Goal: Complete application form: Complete application form

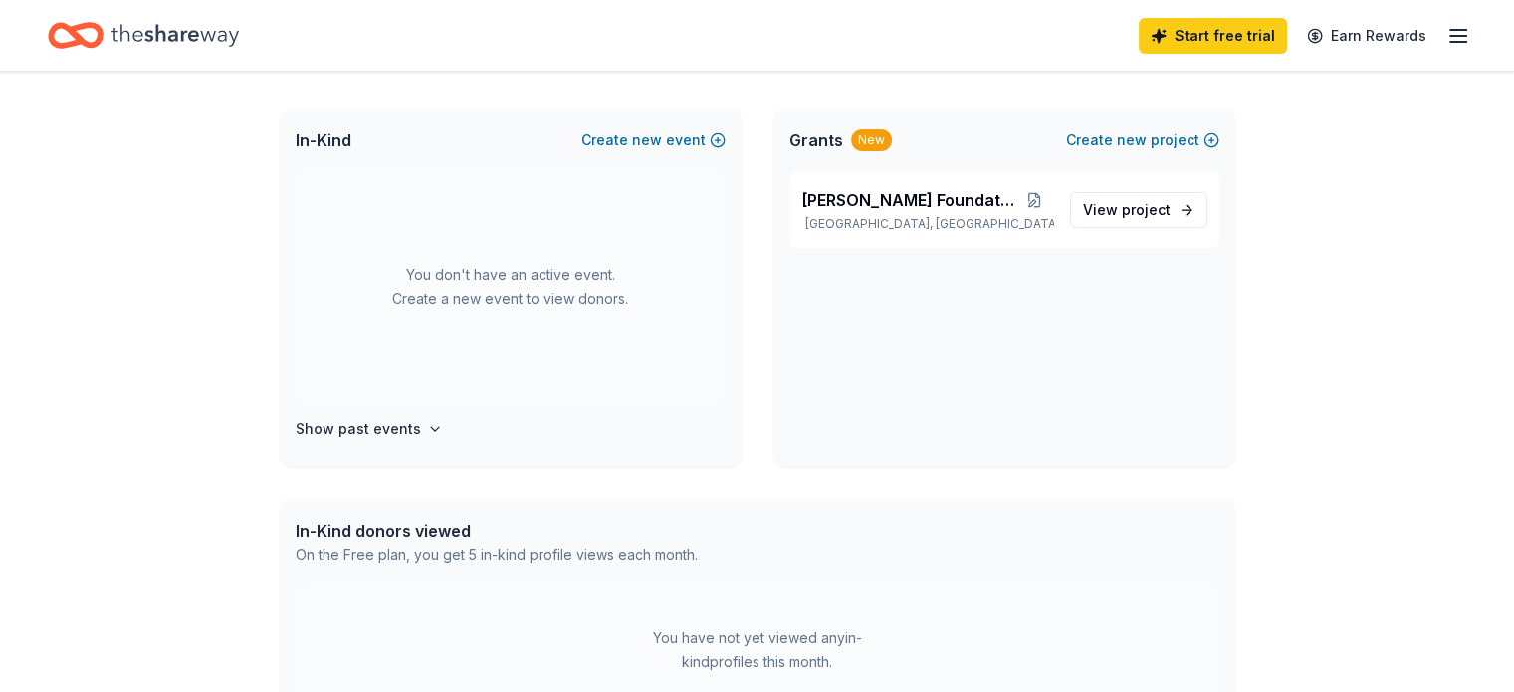
scroll to position [351, 0]
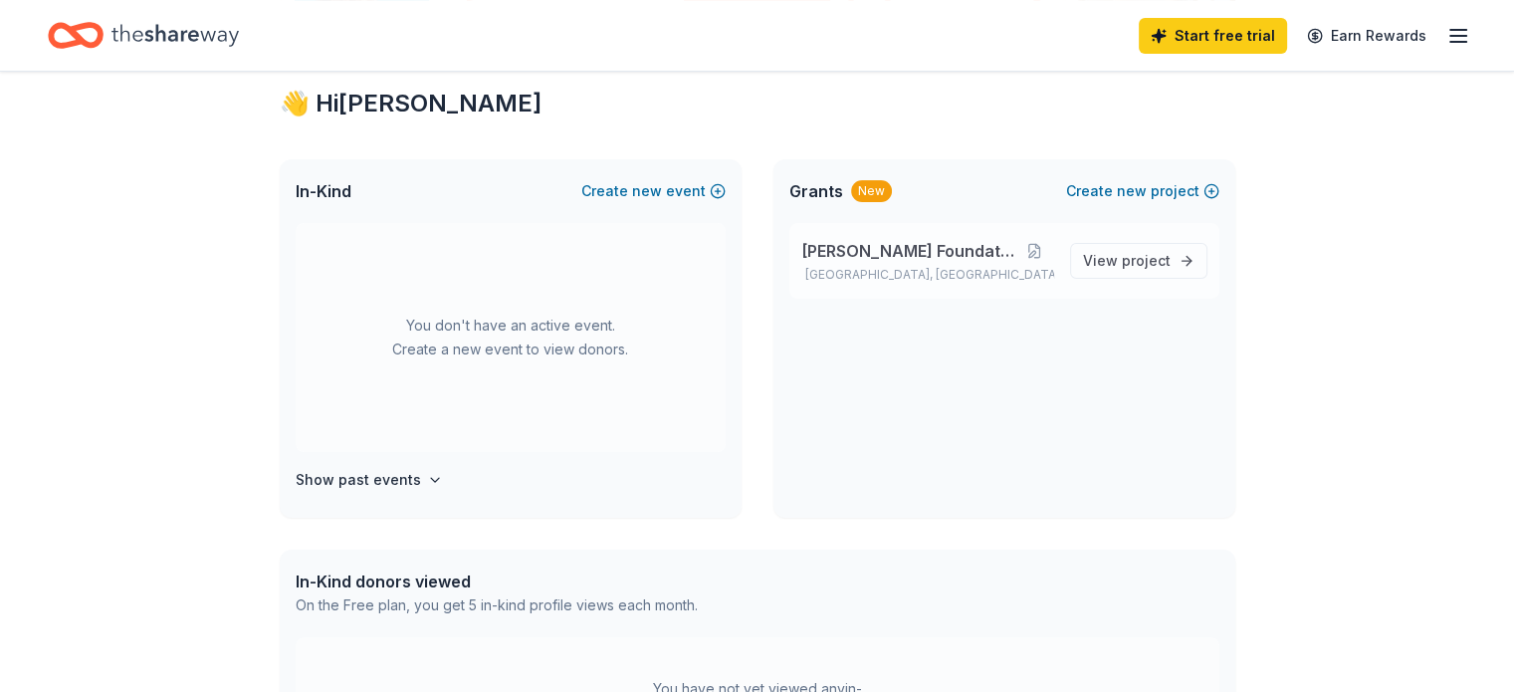
click at [959, 244] on span "[PERSON_NAME] Foundation" at bounding box center [908, 251] width 215 height 24
click at [1111, 260] on span "View project" at bounding box center [1127, 261] width 88 height 24
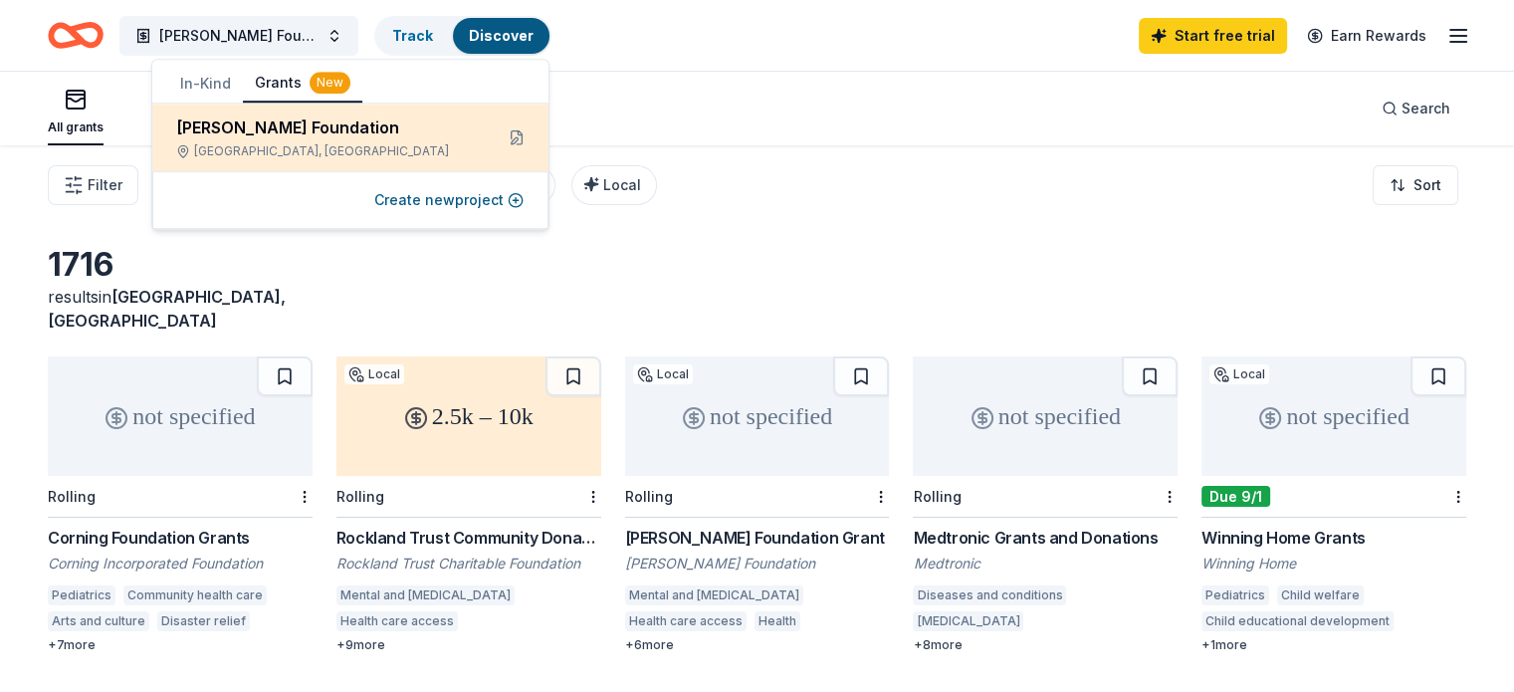
click at [255, 140] on div "[PERSON_NAME] Foundation [GEOGRAPHIC_DATA], [GEOGRAPHIC_DATA]" at bounding box center [326, 137] width 301 height 44
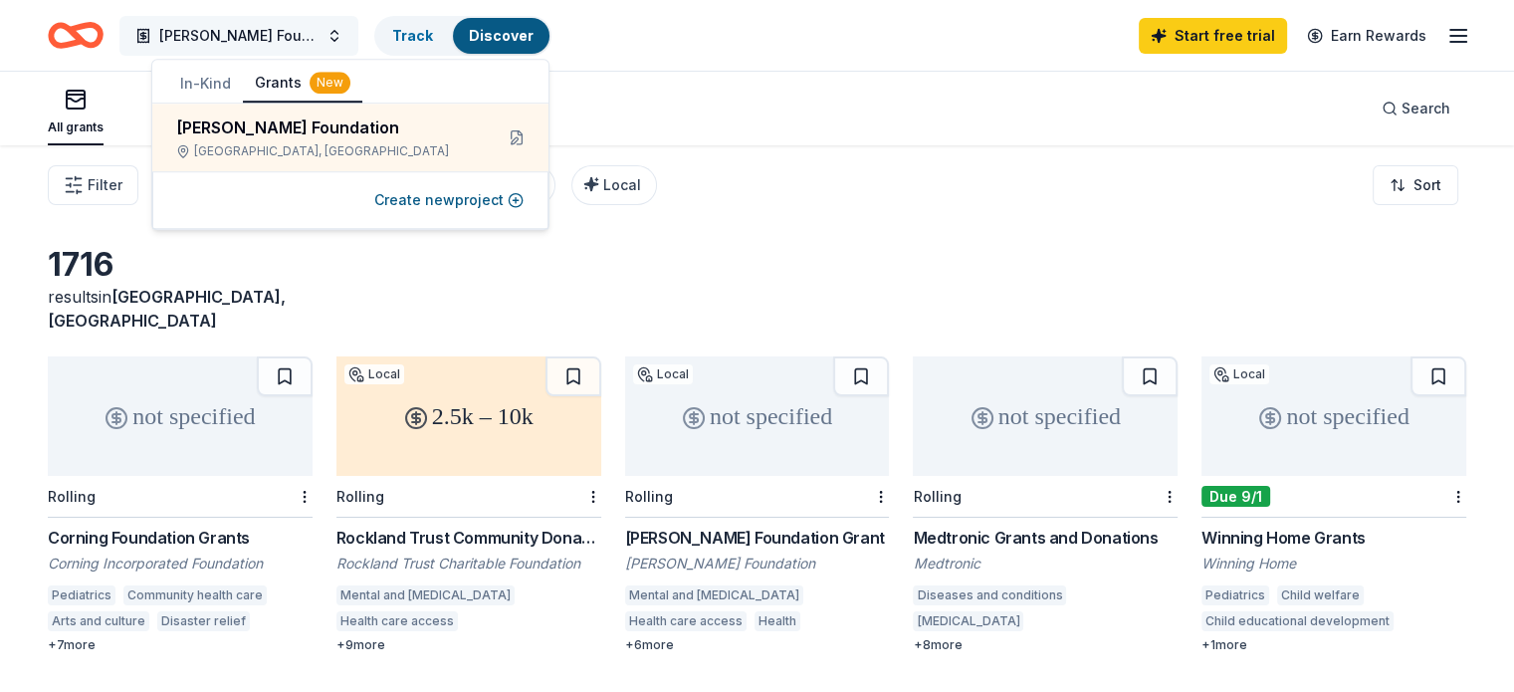
click at [358, 39] on button "[PERSON_NAME] Foundation" at bounding box center [238, 36] width 239 height 40
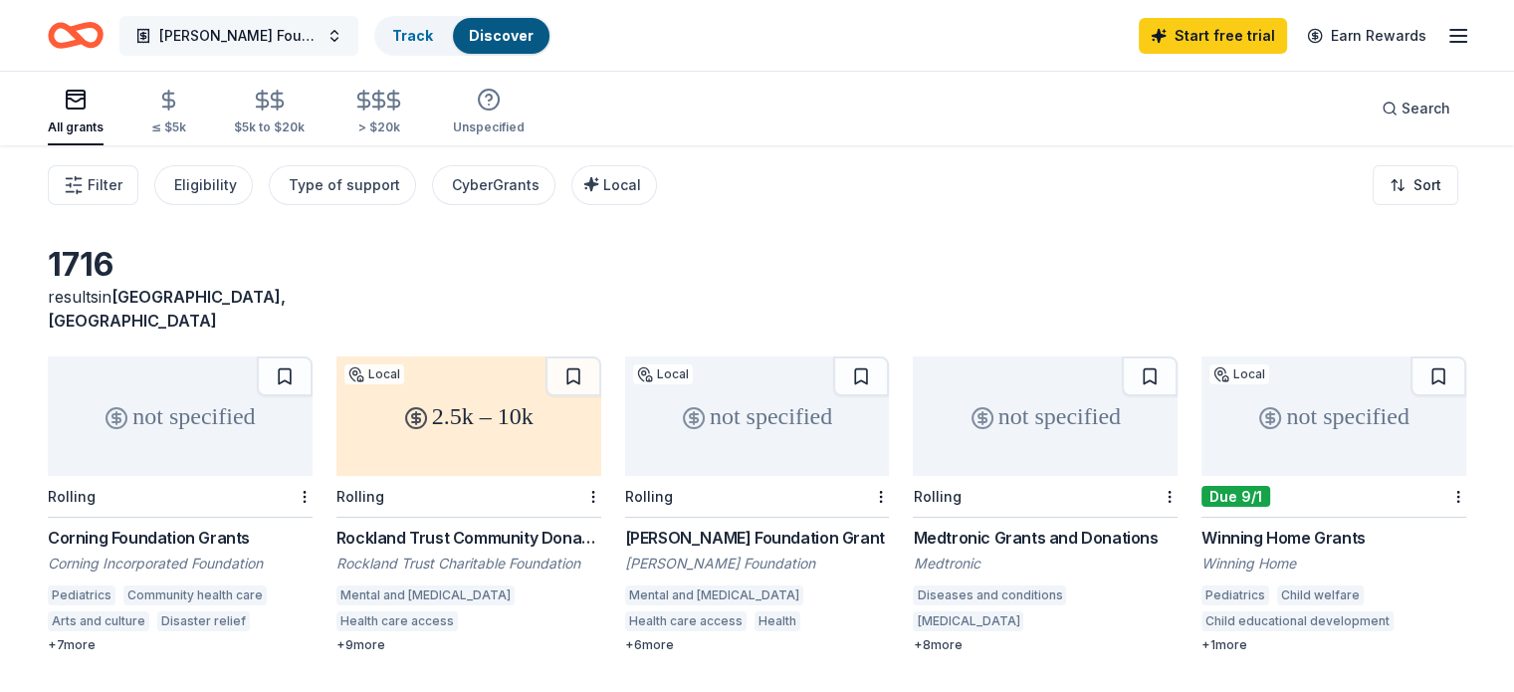
click at [358, 39] on button "[PERSON_NAME] Foundation" at bounding box center [238, 36] width 239 height 40
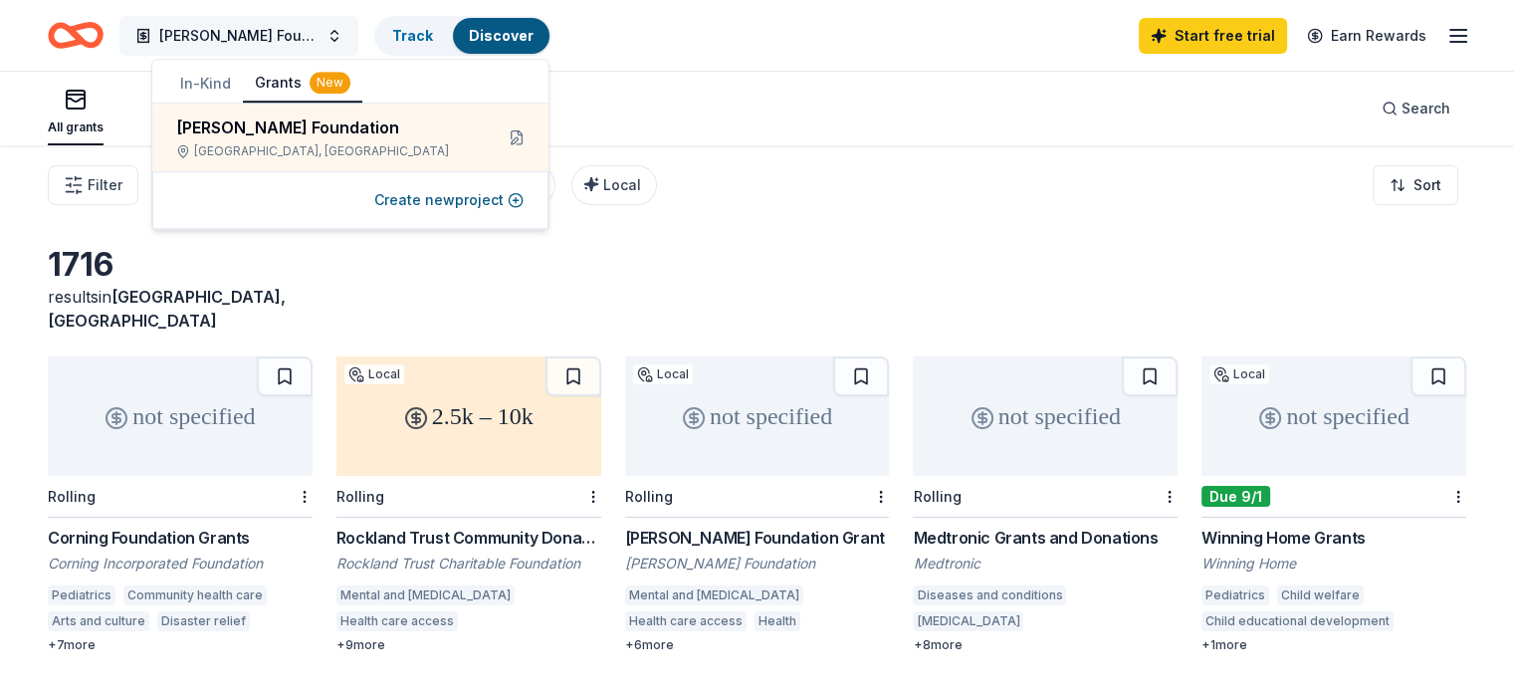
click at [270, 36] on span "[PERSON_NAME] Foundation" at bounding box center [238, 36] width 159 height 24
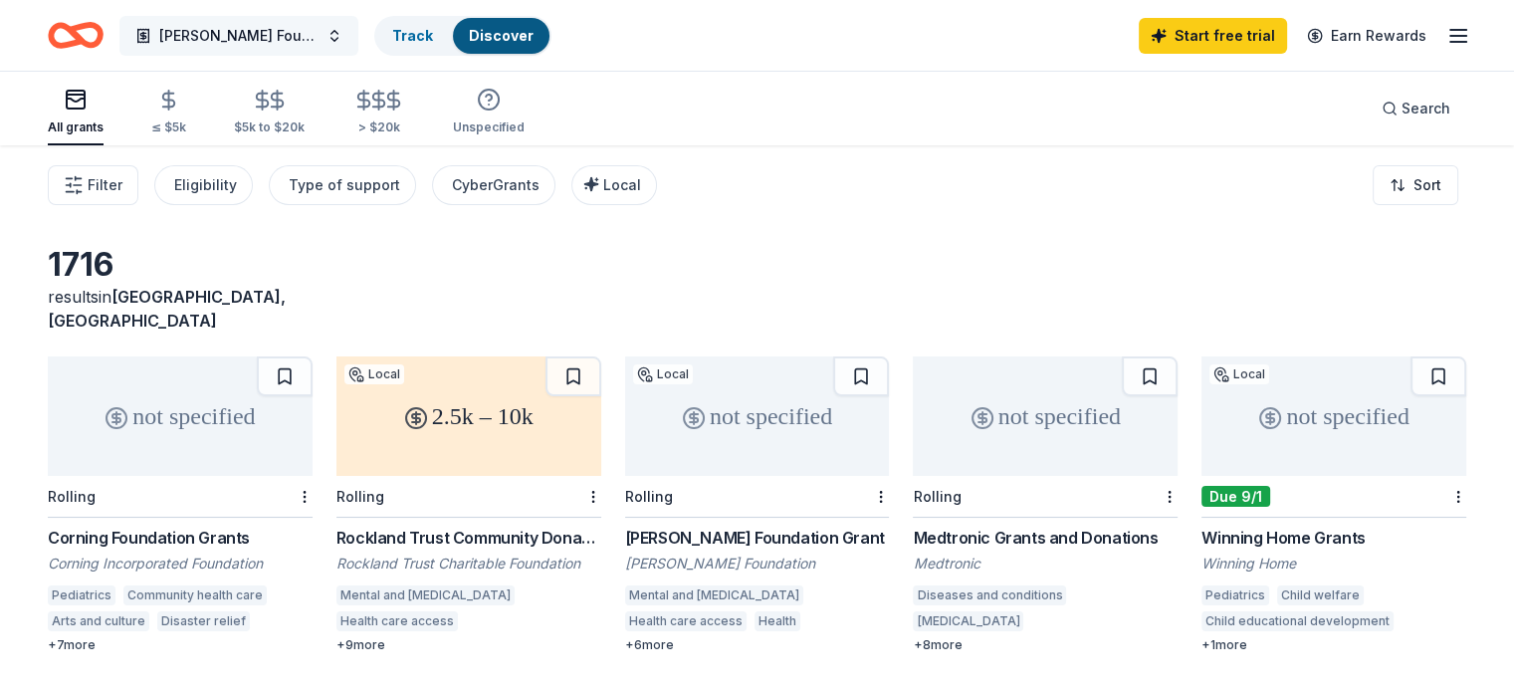
click at [358, 35] on button "[PERSON_NAME] Foundation" at bounding box center [238, 36] width 239 height 40
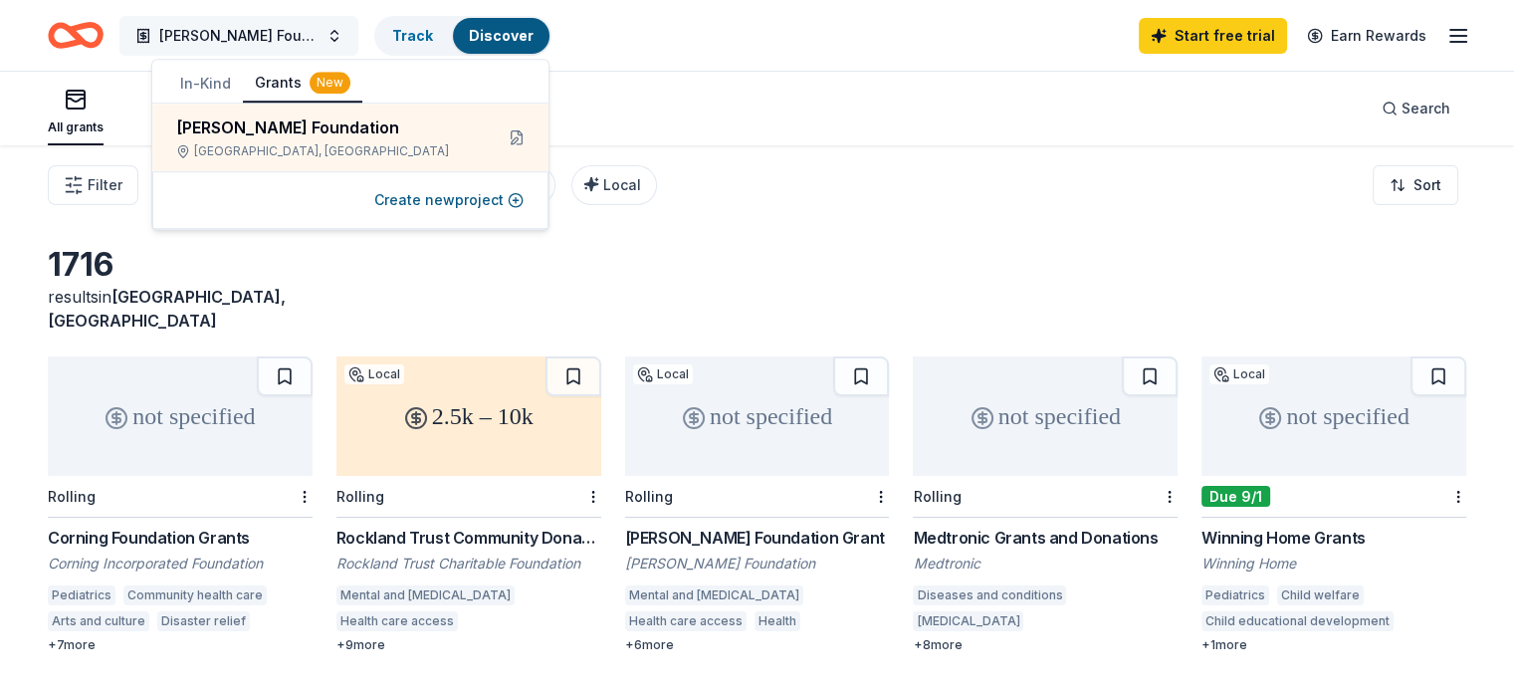
click at [358, 25] on button "[PERSON_NAME] Foundation" at bounding box center [238, 36] width 239 height 40
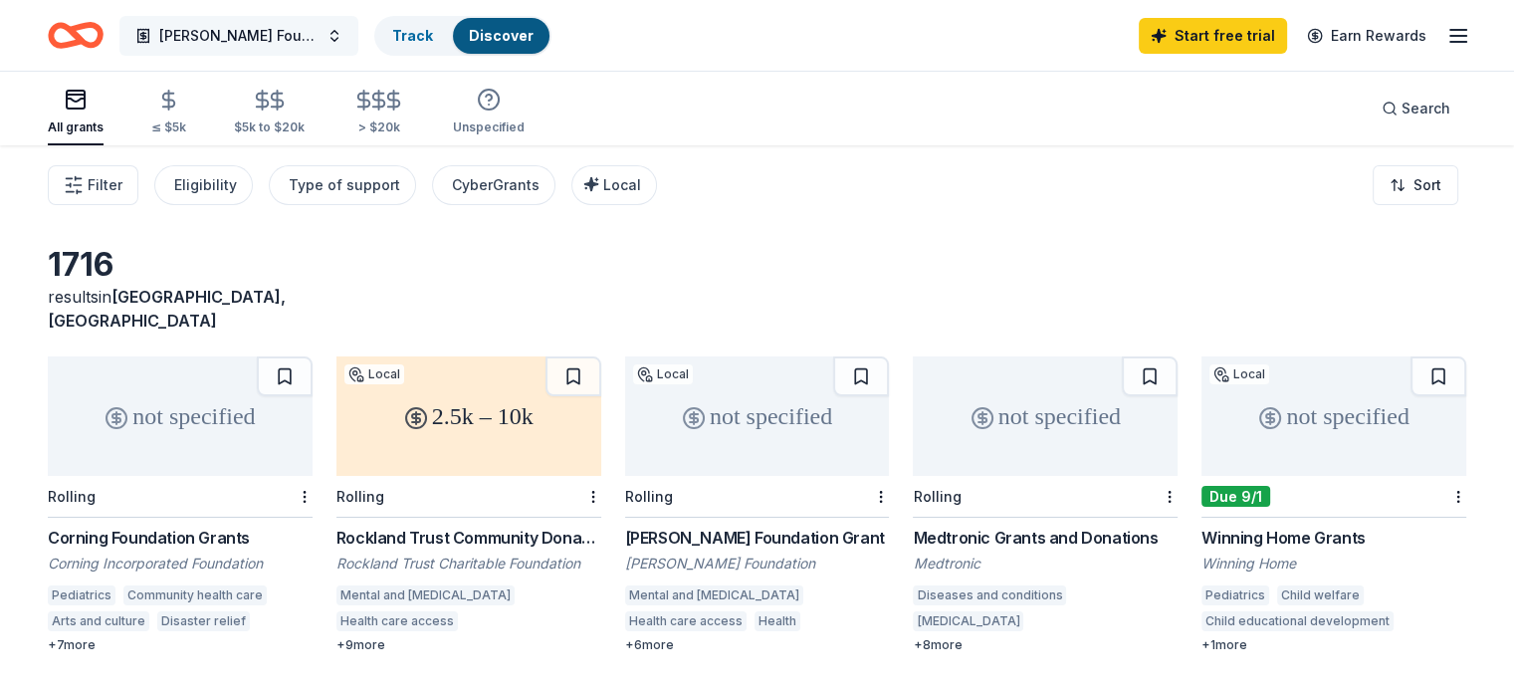
click at [282, 32] on span "[PERSON_NAME] Foundation" at bounding box center [238, 36] width 159 height 24
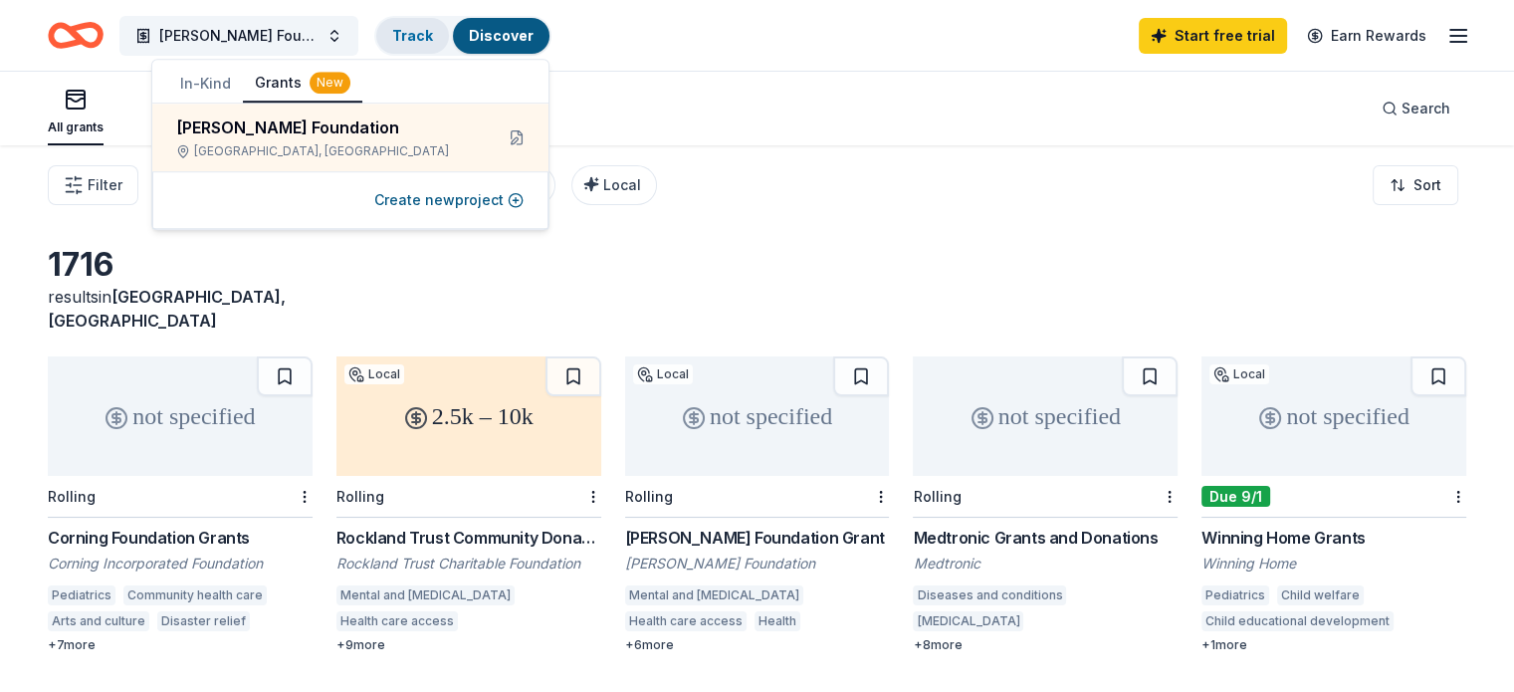
click at [433, 29] on link "Track" at bounding box center [412, 35] width 41 height 17
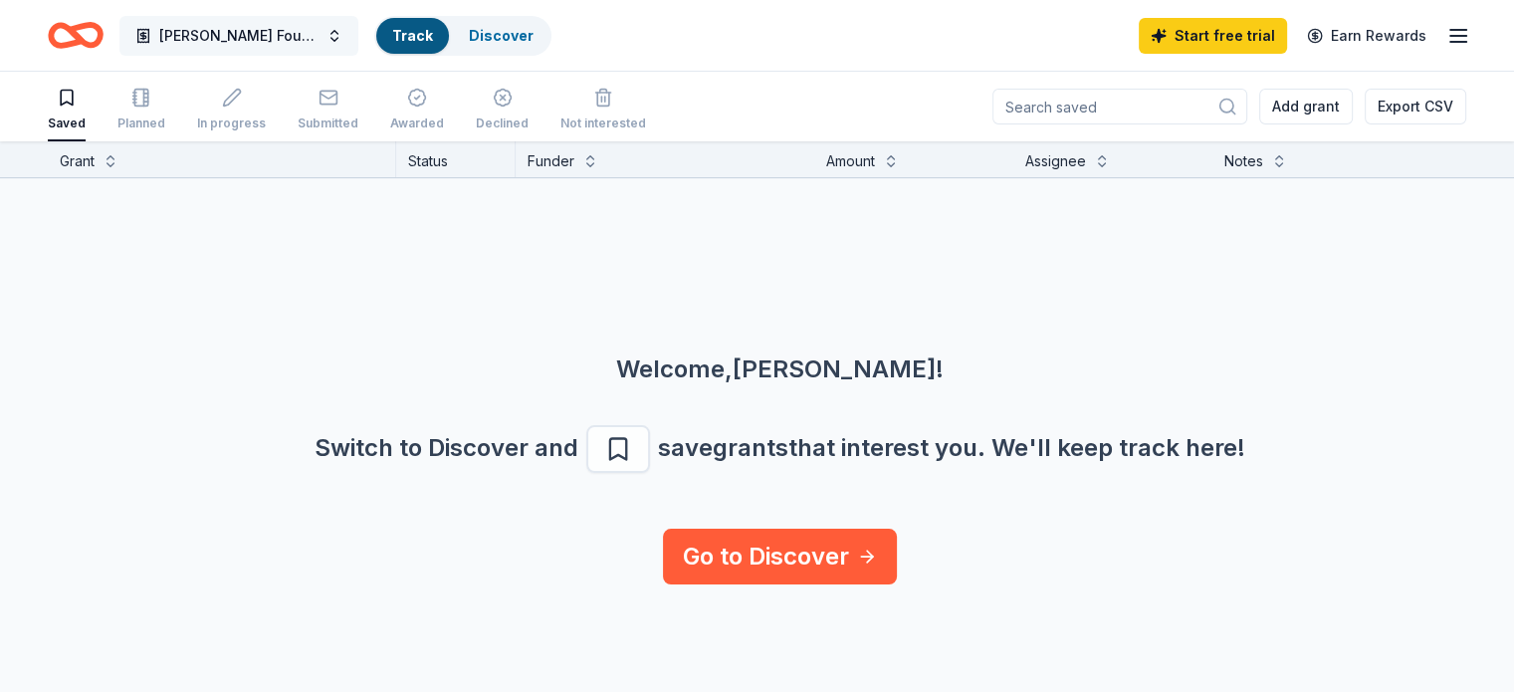
click at [251, 30] on span "Kristy Williams Foundation" at bounding box center [238, 36] width 159 height 24
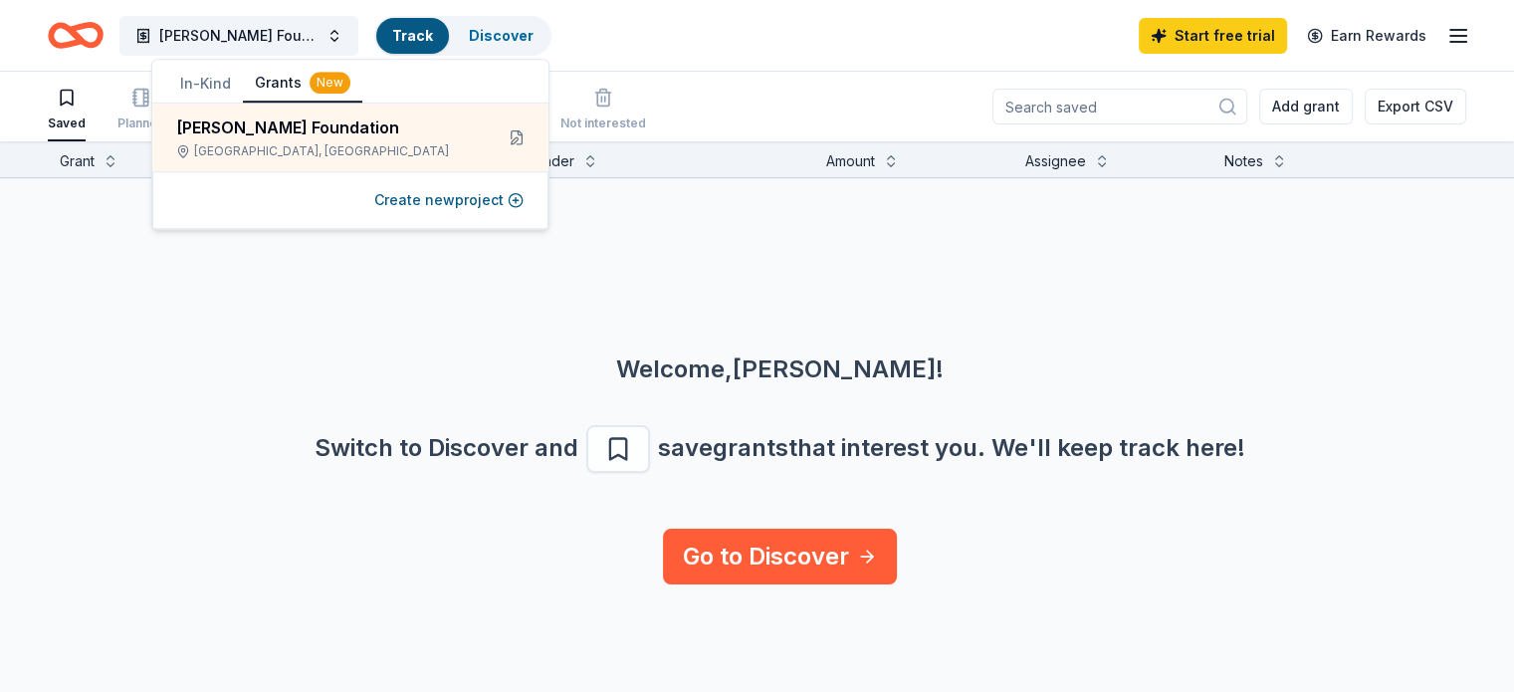
click at [205, 259] on div "Welcome, Michelle ! Switch to Discover and save grants that interest you. We ' …" at bounding box center [780, 353] width 1514 height 350
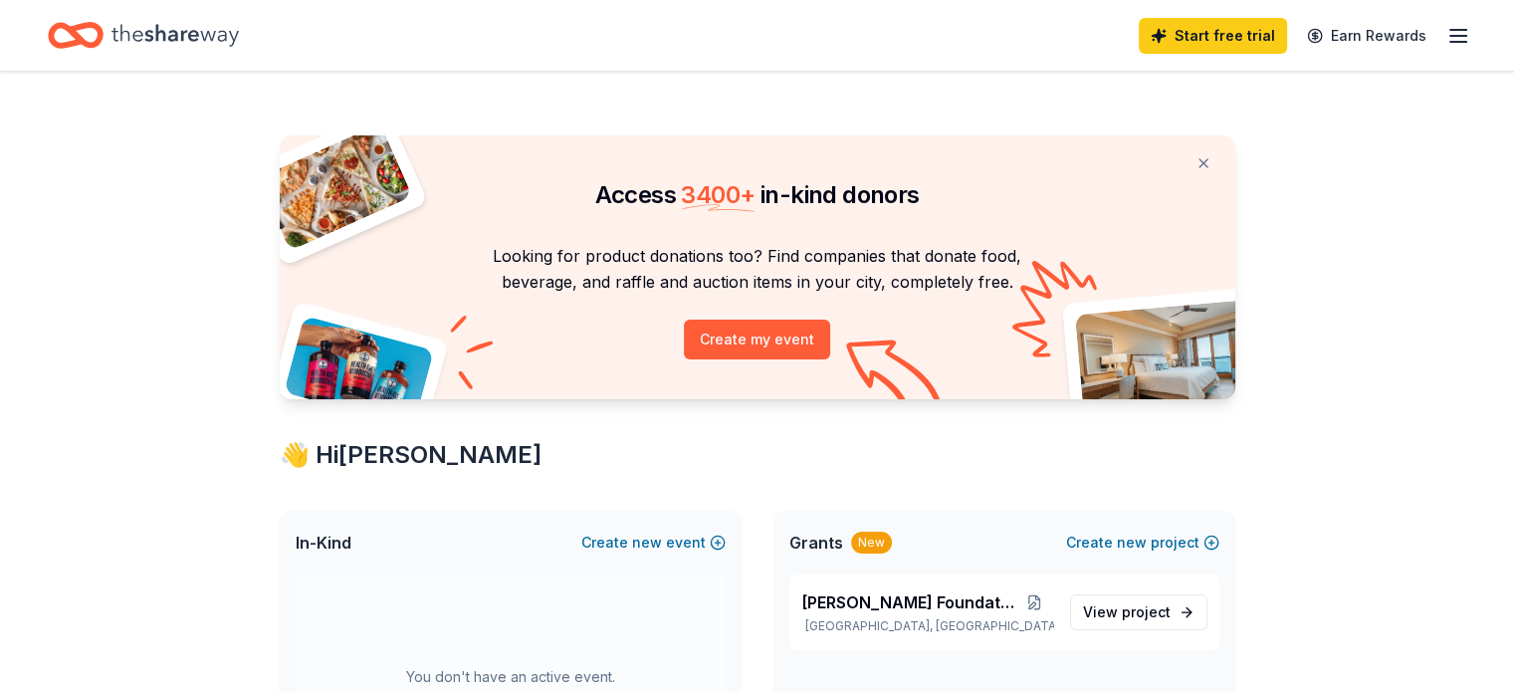
scroll to position [351, 0]
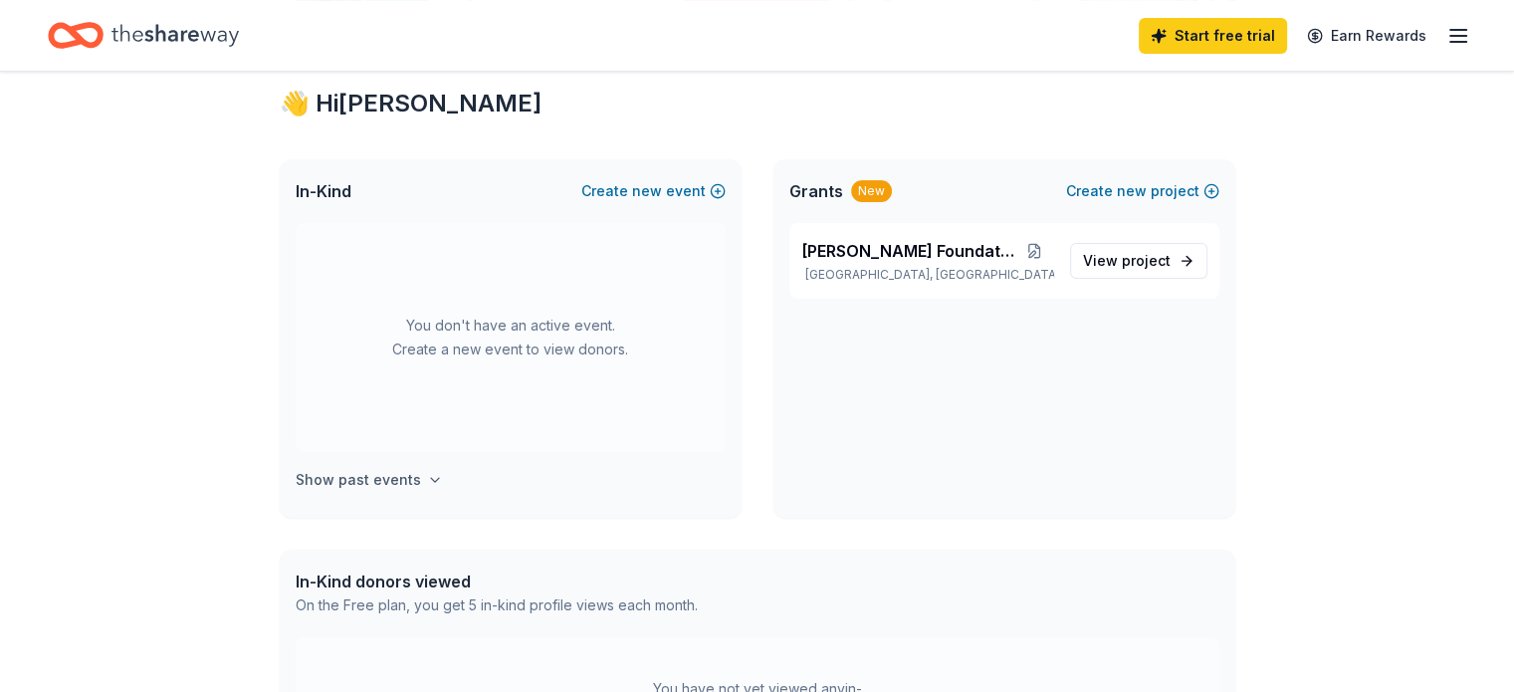
click at [427, 477] on icon "button" at bounding box center [435, 480] width 16 height 16
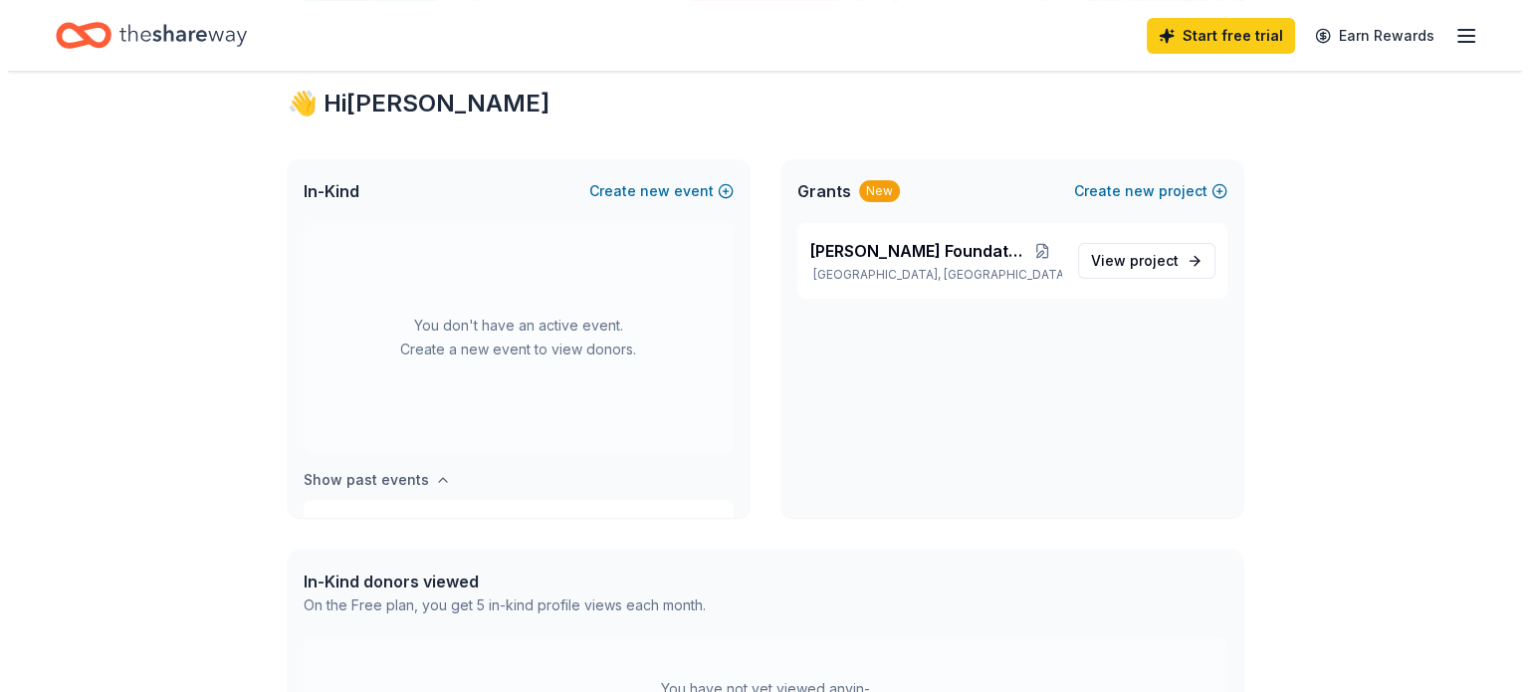
scroll to position [164, 0]
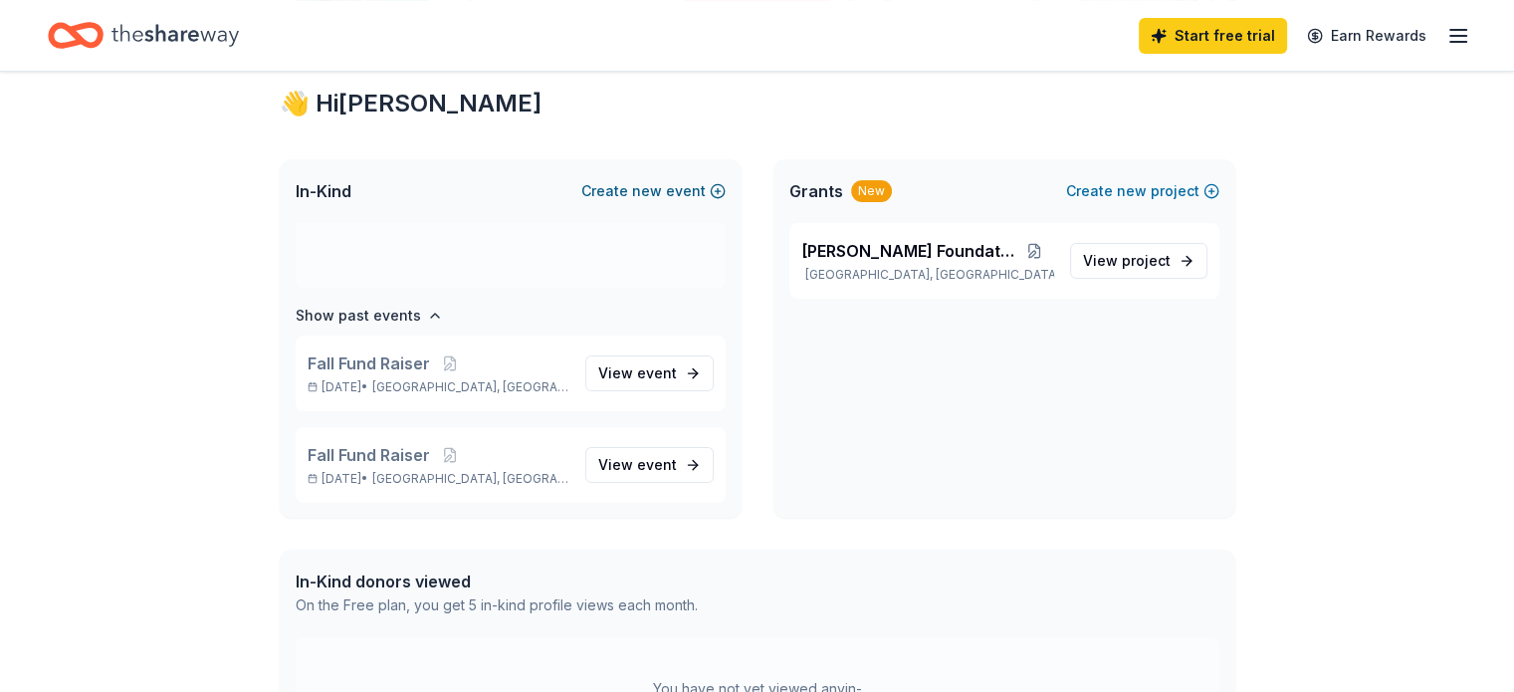
click at [680, 187] on button "Create new event" at bounding box center [653, 191] width 144 height 24
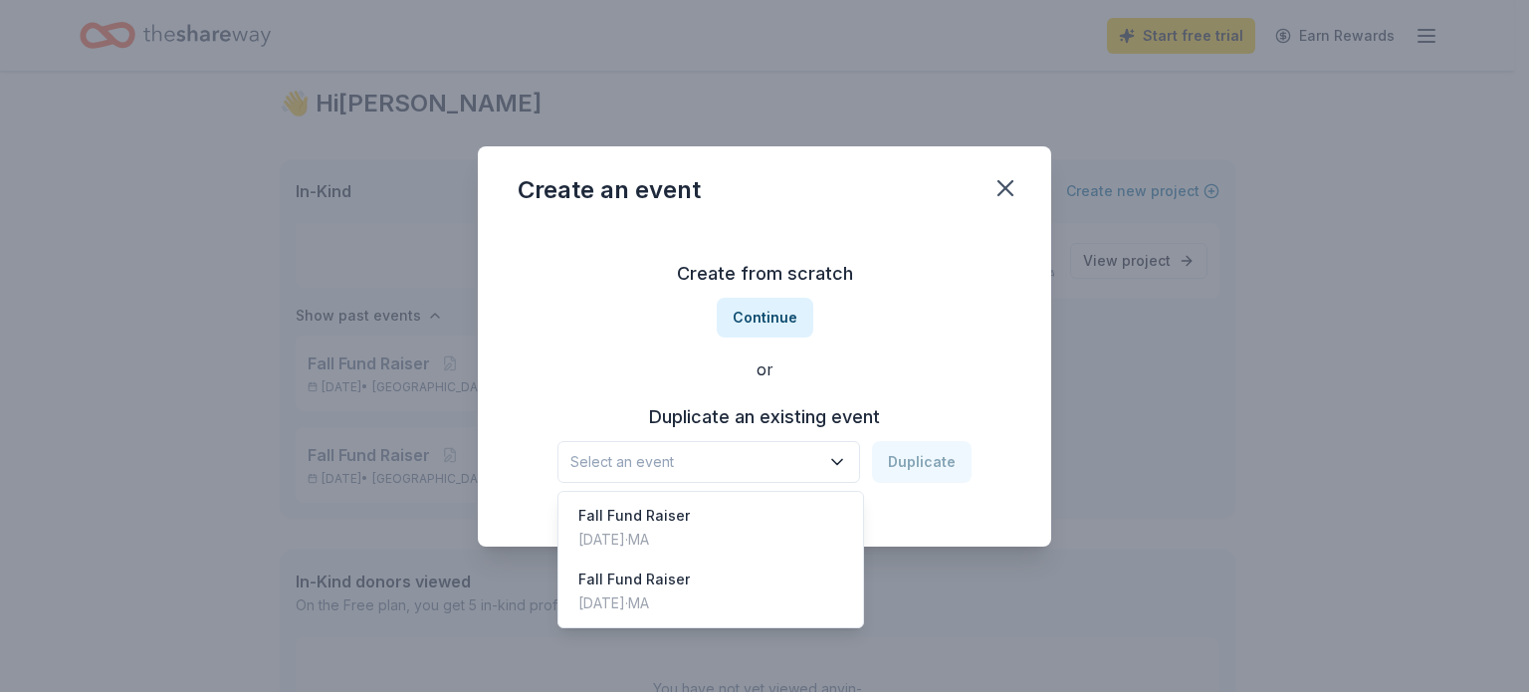
click at [839, 464] on icon "button" at bounding box center [837, 462] width 20 height 20
click at [621, 513] on div "Fall Fund Raiser" at bounding box center [633, 516] width 111 height 24
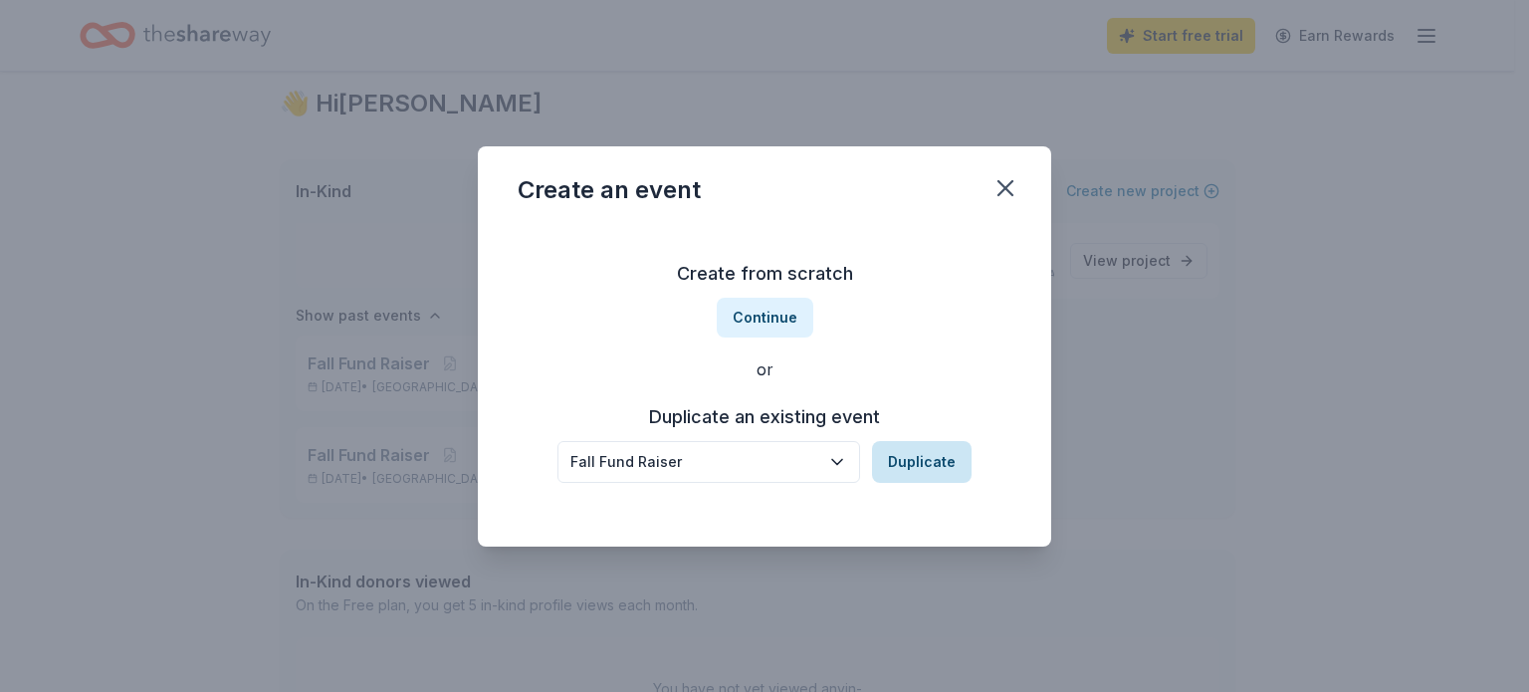
click at [899, 461] on button "Duplicate" at bounding box center [922, 462] width 100 height 42
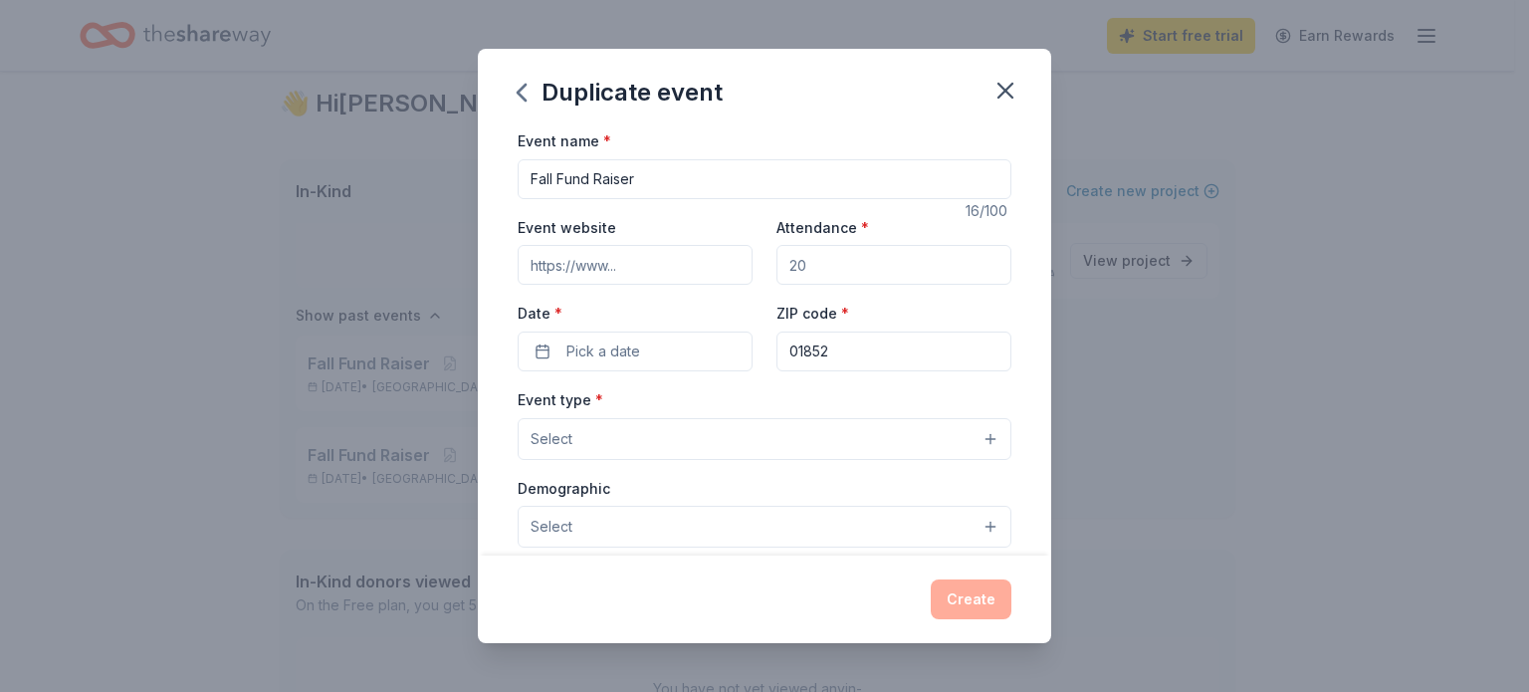
click at [643, 268] on input "Event website" at bounding box center [635, 265] width 235 height 40
click at [804, 266] on input "Attendance *" at bounding box center [893, 265] width 235 height 40
type input "250"
click at [538, 353] on button "Pick a date" at bounding box center [635, 351] width 235 height 40
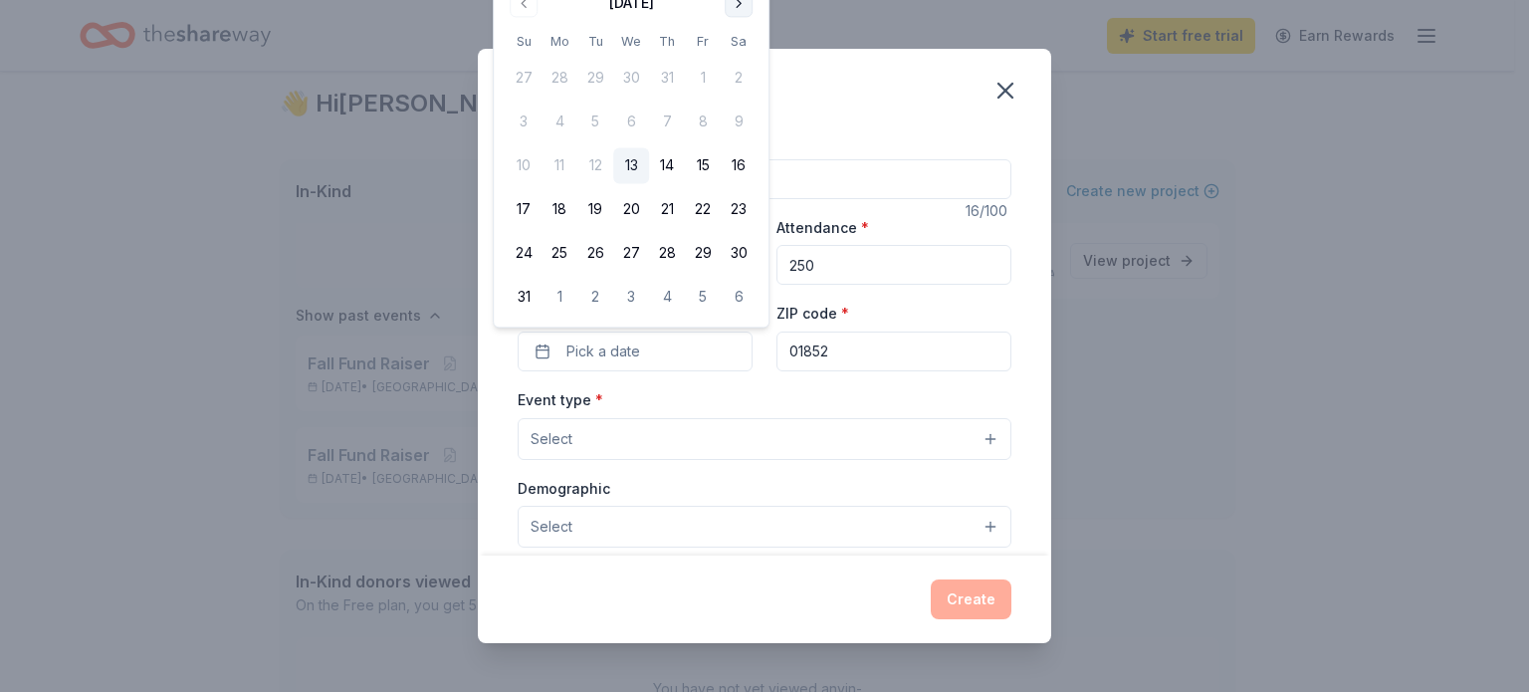
click at [737, 3] on button "Go to next month" at bounding box center [739, 3] width 28 height 28
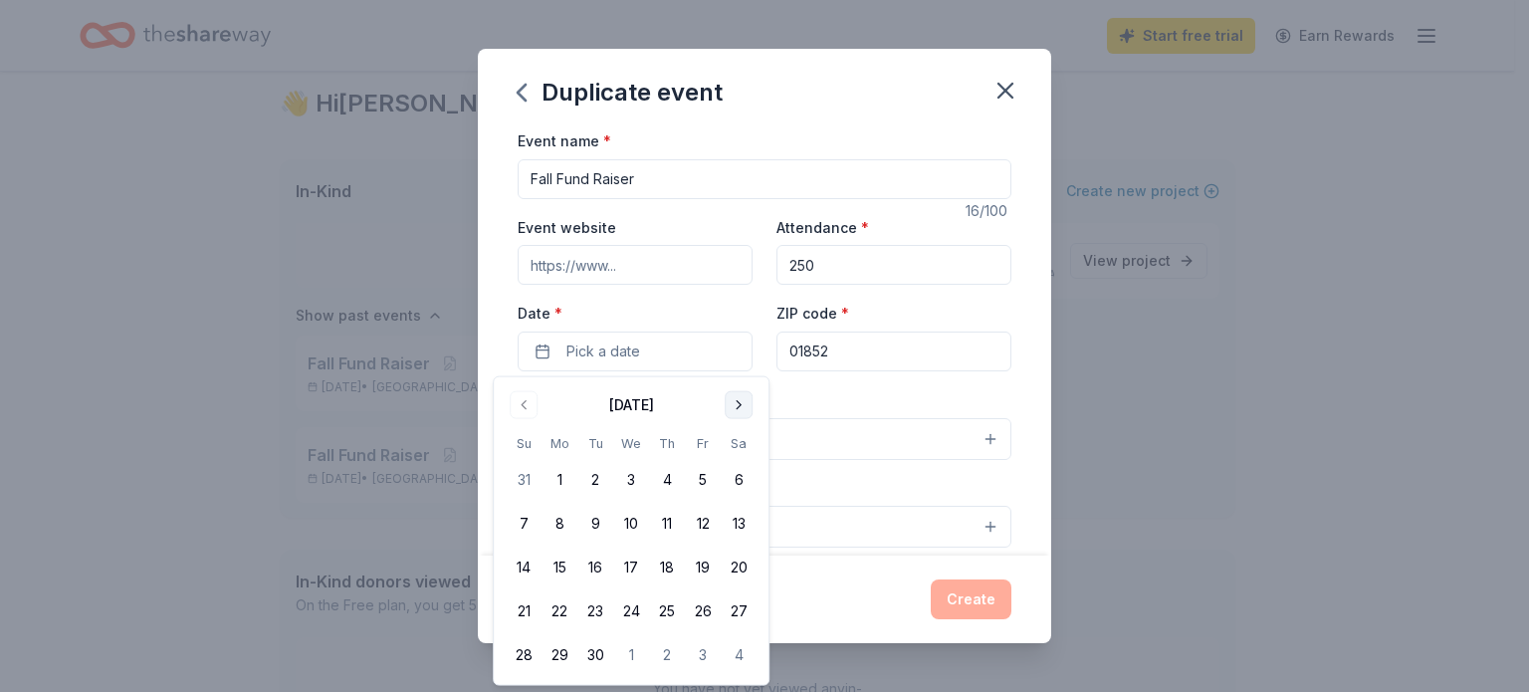
click at [741, 408] on button "Go to next month" at bounding box center [739, 405] width 28 height 28
click at [745, 525] on button "11" at bounding box center [739, 524] width 36 height 36
click at [844, 351] on input "01852" at bounding box center [893, 351] width 235 height 40
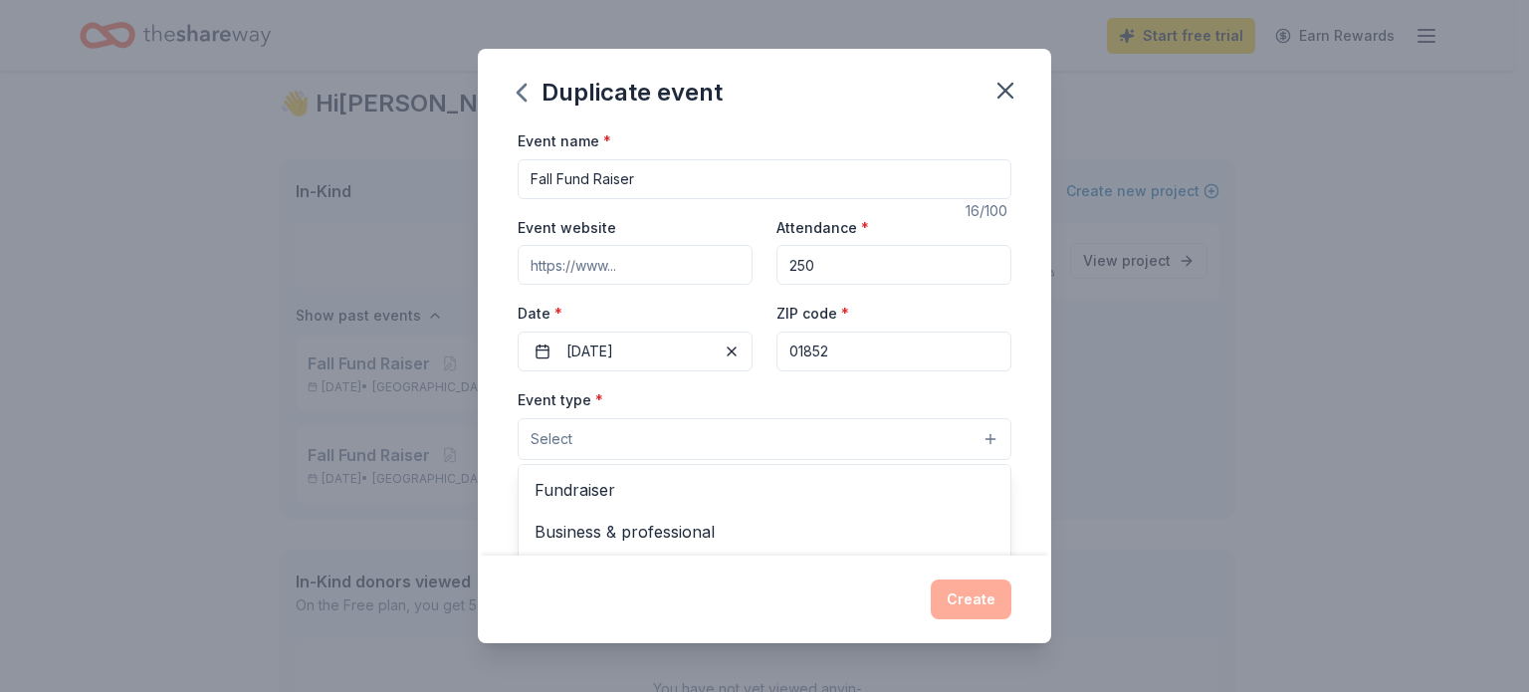
click at [972, 437] on button "Select" at bounding box center [765, 439] width 494 height 42
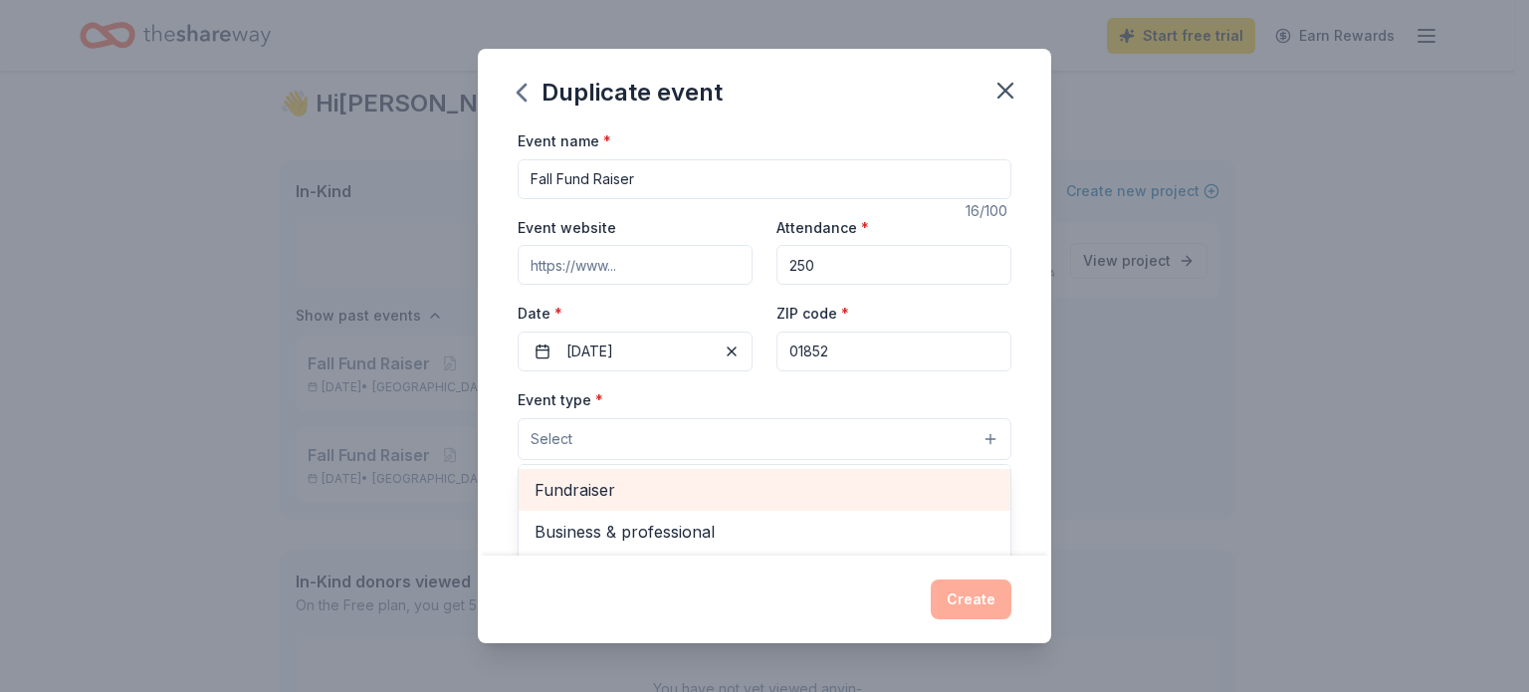
click at [551, 489] on span "Fundraiser" at bounding box center [765, 490] width 460 height 26
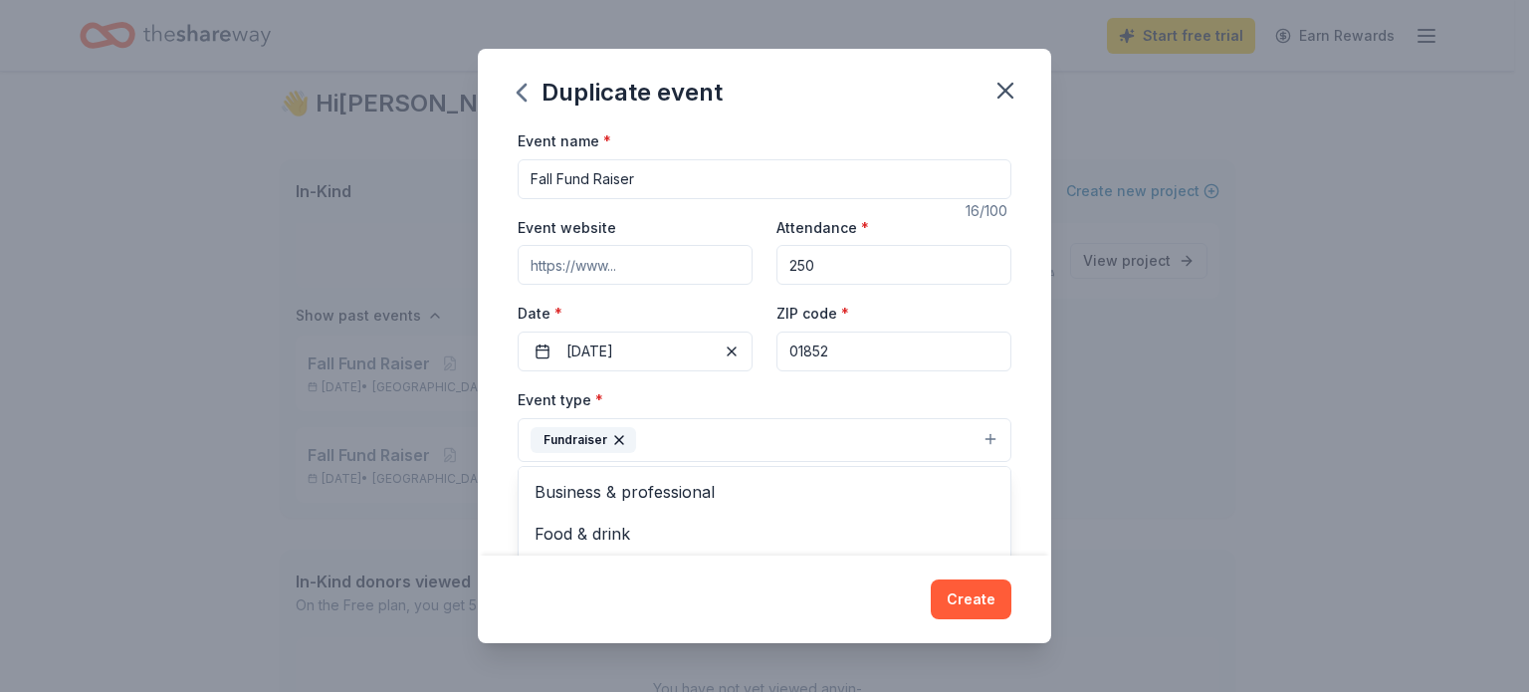
click at [641, 177] on div "Event name * Fall Fund Raiser 16 /100 Event website Attendance * 250 Date * 10/…" at bounding box center [765, 589] width 494 height 922
click at [639, 177] on input "Fall Fund Raiser" at bounding box center [765, 179] width 494 height 40
type input "F"
type input "[PERSON_NAME] Memorial Fund Raiser"
click at [634, 268] on input "Event website" at bounding box center [635, 265] width 235 height 40
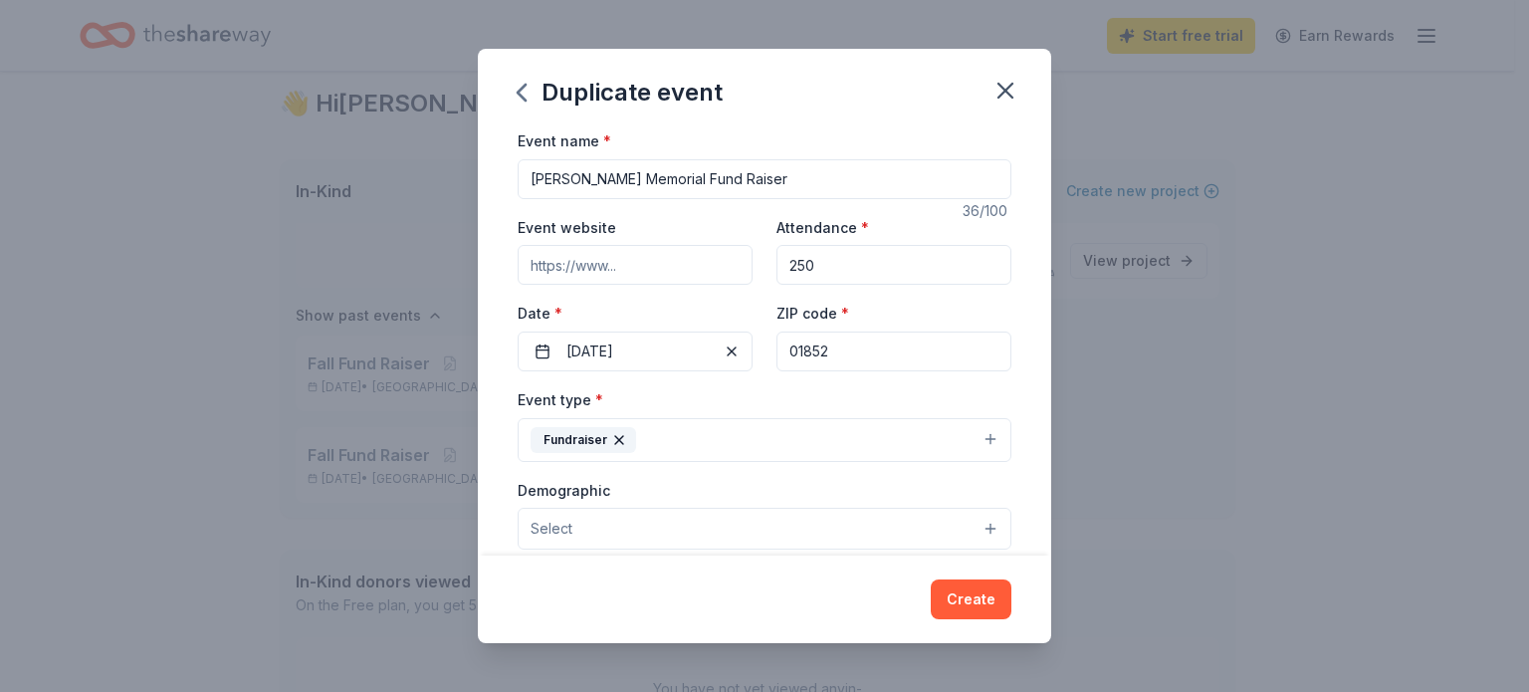
click at [634, 268] on input "Event website" at bounding box center [635, 265] width 235 height 40
type input "kristywilliams.org"
click at [968, 526] on button "Select" at bounding box center [765, 529] width 494 height 42
click at [625, 532] on button "Select" at bounding box center [765, 529] width 494 height 42
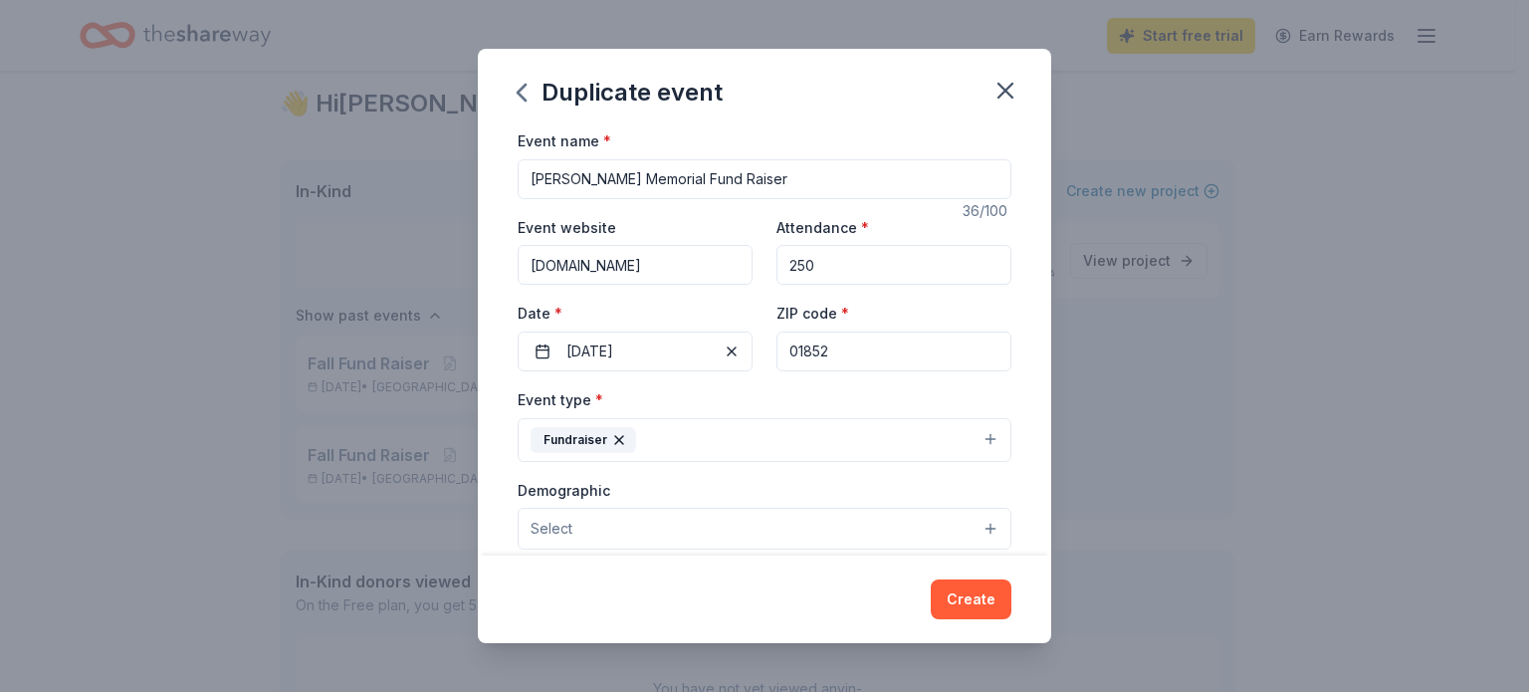
click at [626, 532] on button "Select" at bounding box center [765, 529] width 494 height 42
click at [573, 532] on button "Select" at bounding box center [765, 529] width 494 height 42
click at [975, 531] on button "Select" at bounding box center [765, 529] width 494 height 42
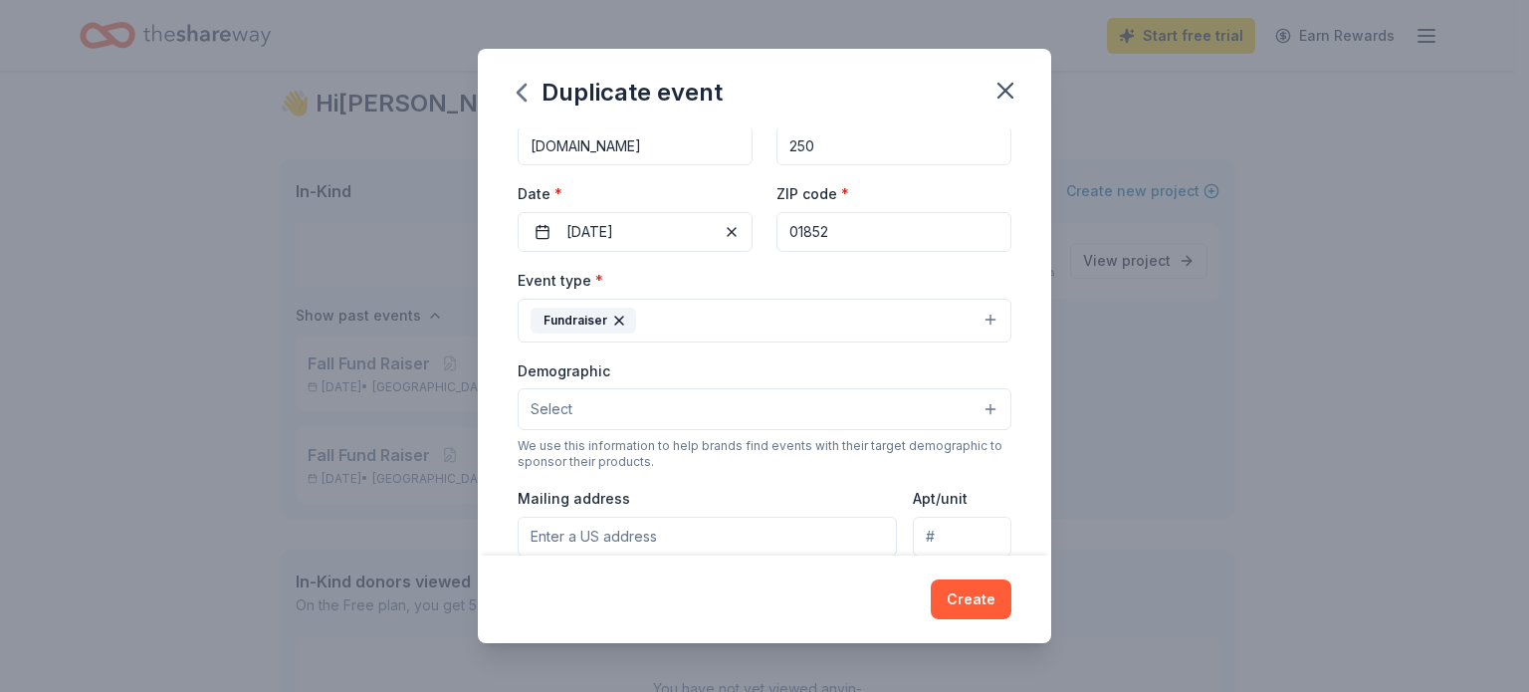
scroll to position [159, 0]
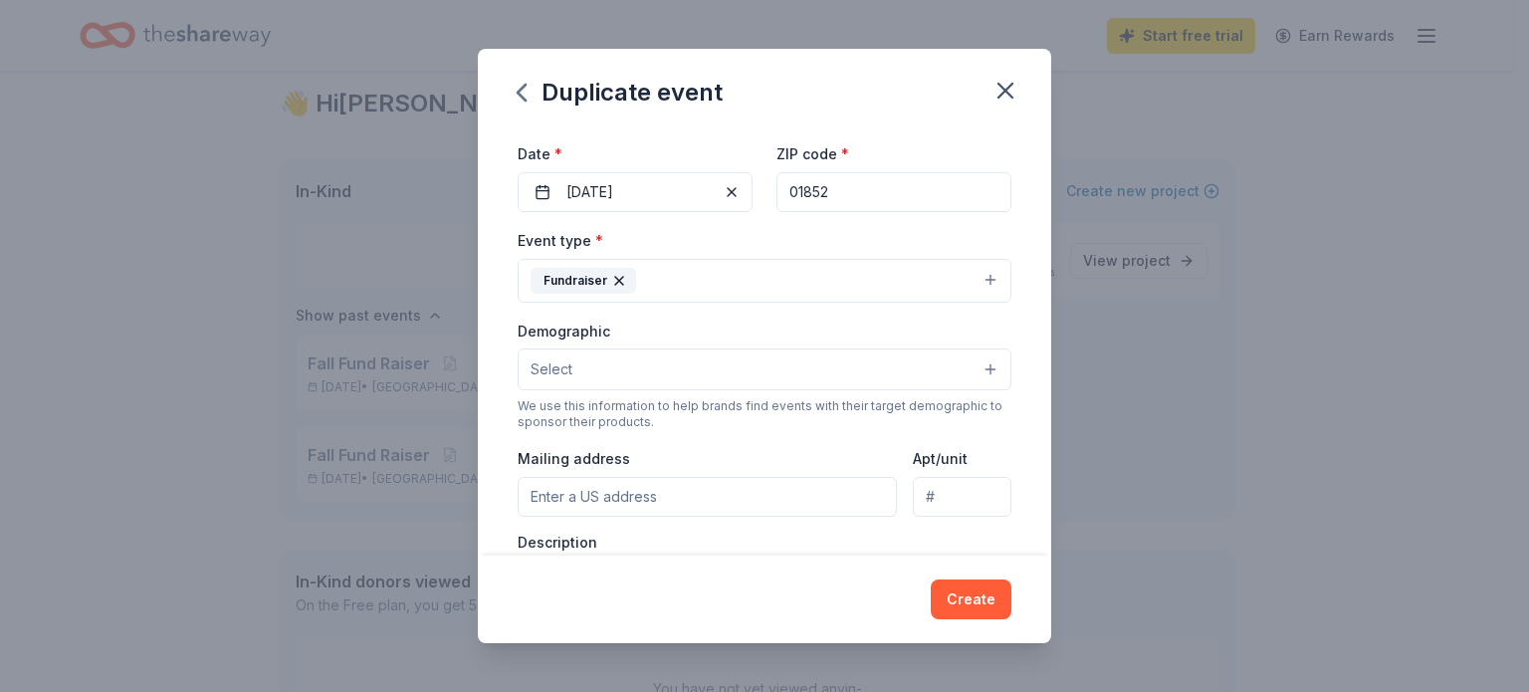
click at [551, 366] on span "Select" at bounding box center [552, 369] width 42 height 24
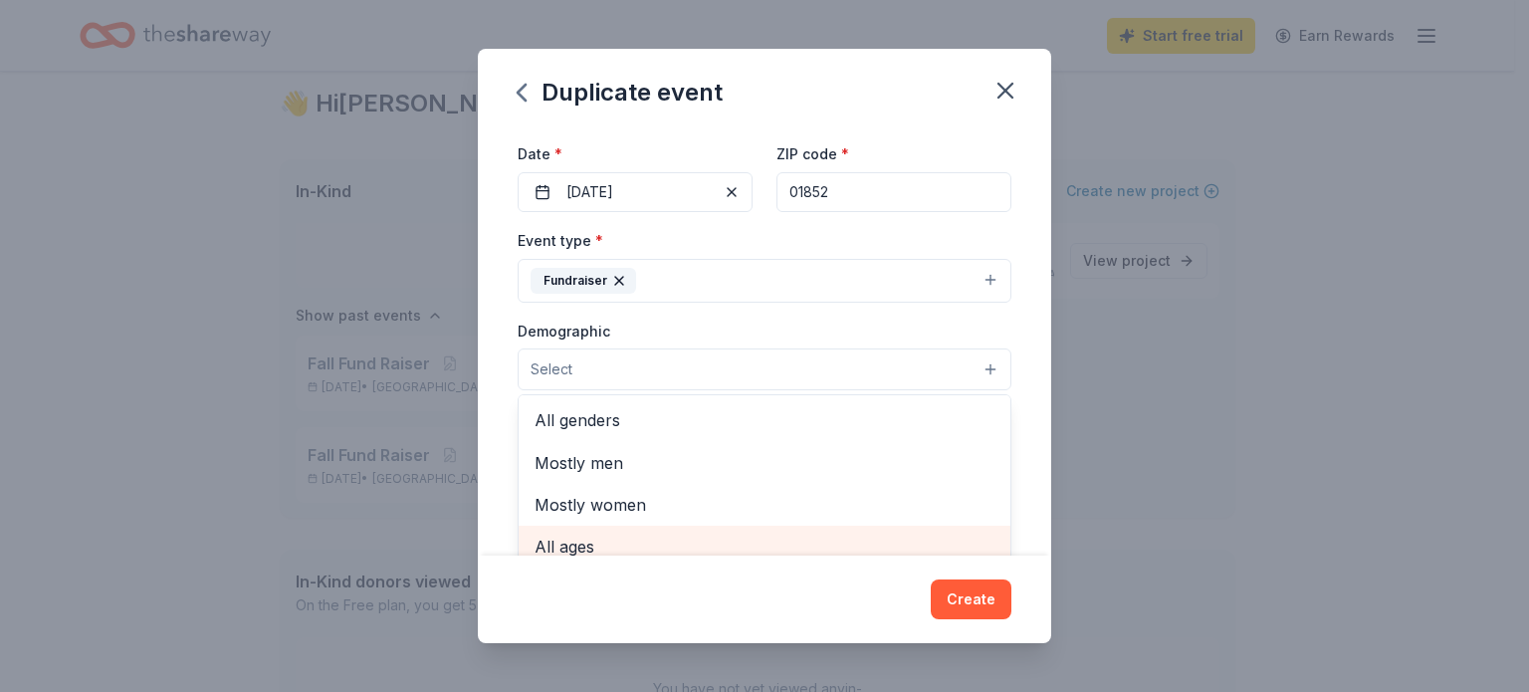
click at [557, 548] on div "All ages" at bounding box center [765, 547] width 492 height 42
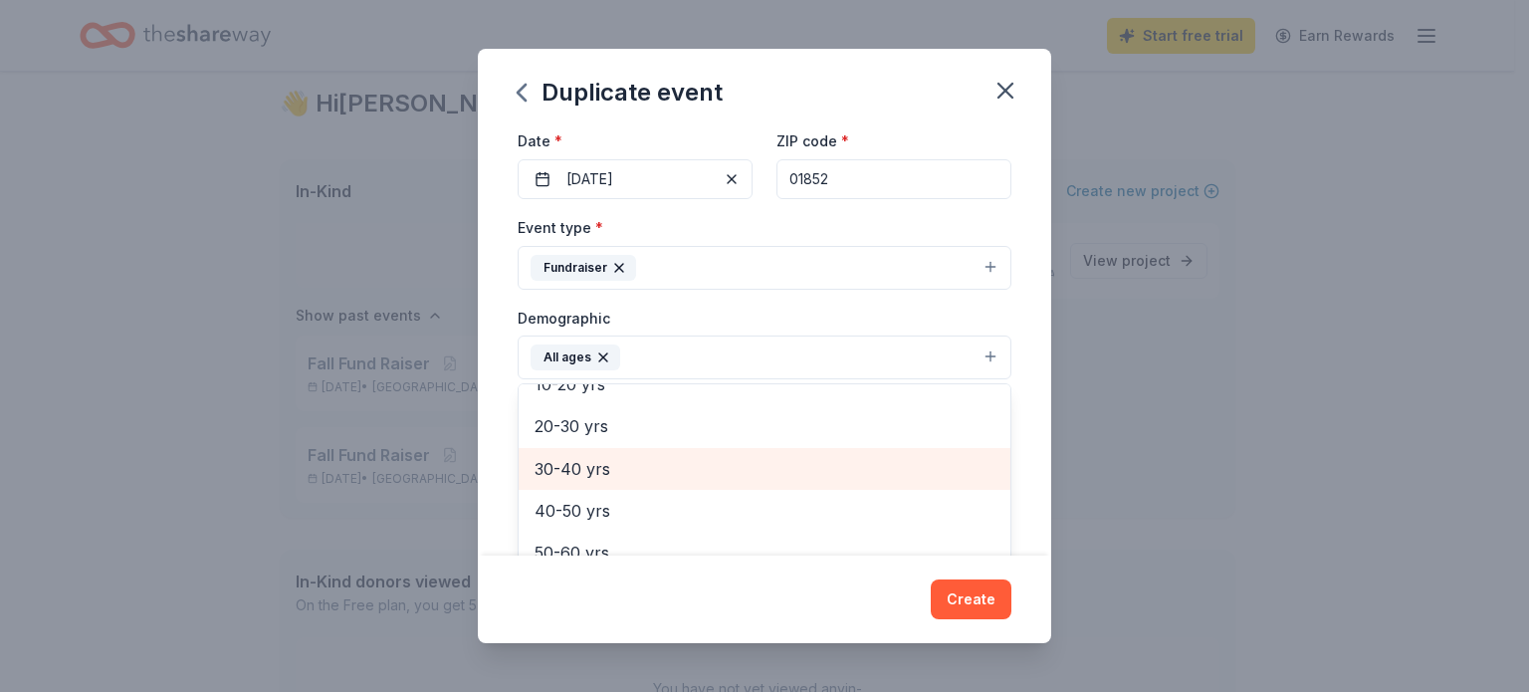
scroll to position [199, 0]
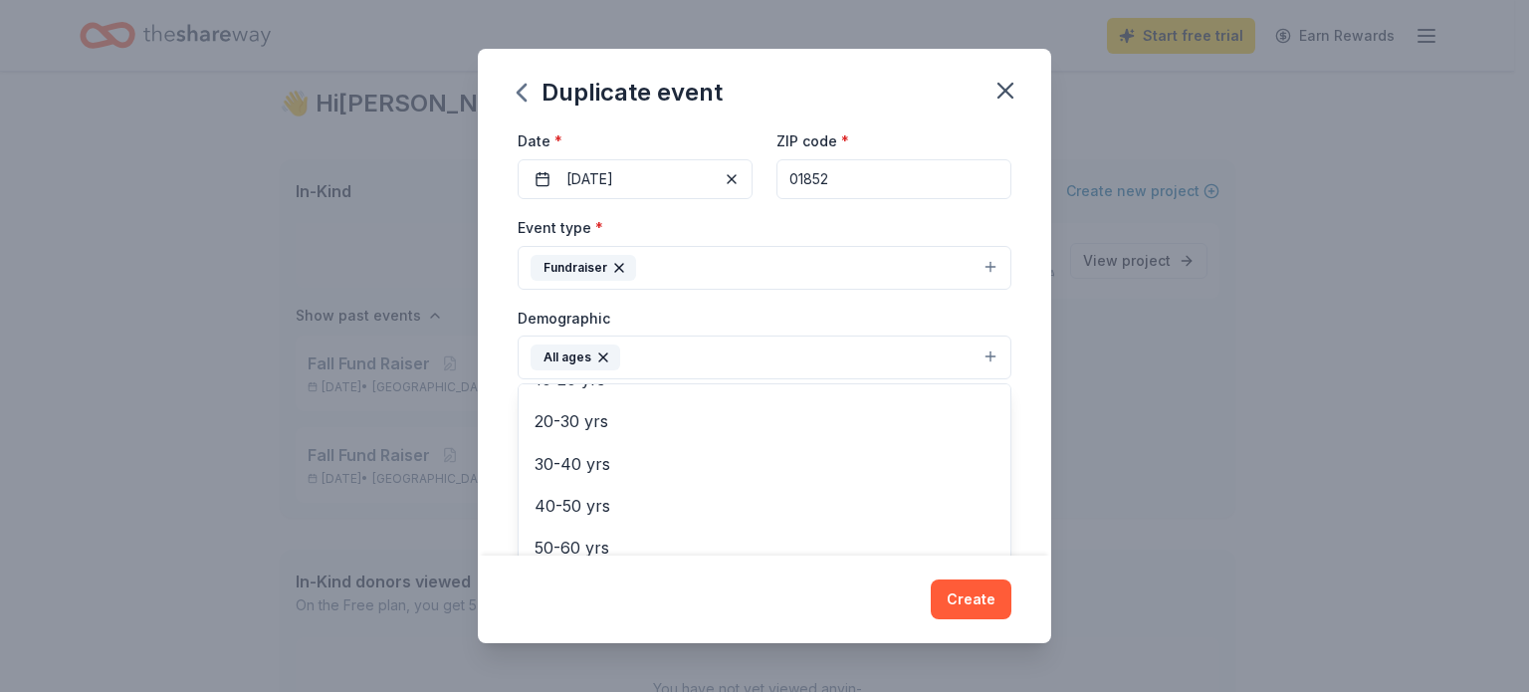
click at [1034, 349] on div "Event name * Kristy Williams Memorial Fund Raiser 36 /100 Event website kristyw…" at bounding box center [764, 341] width 573 height 427
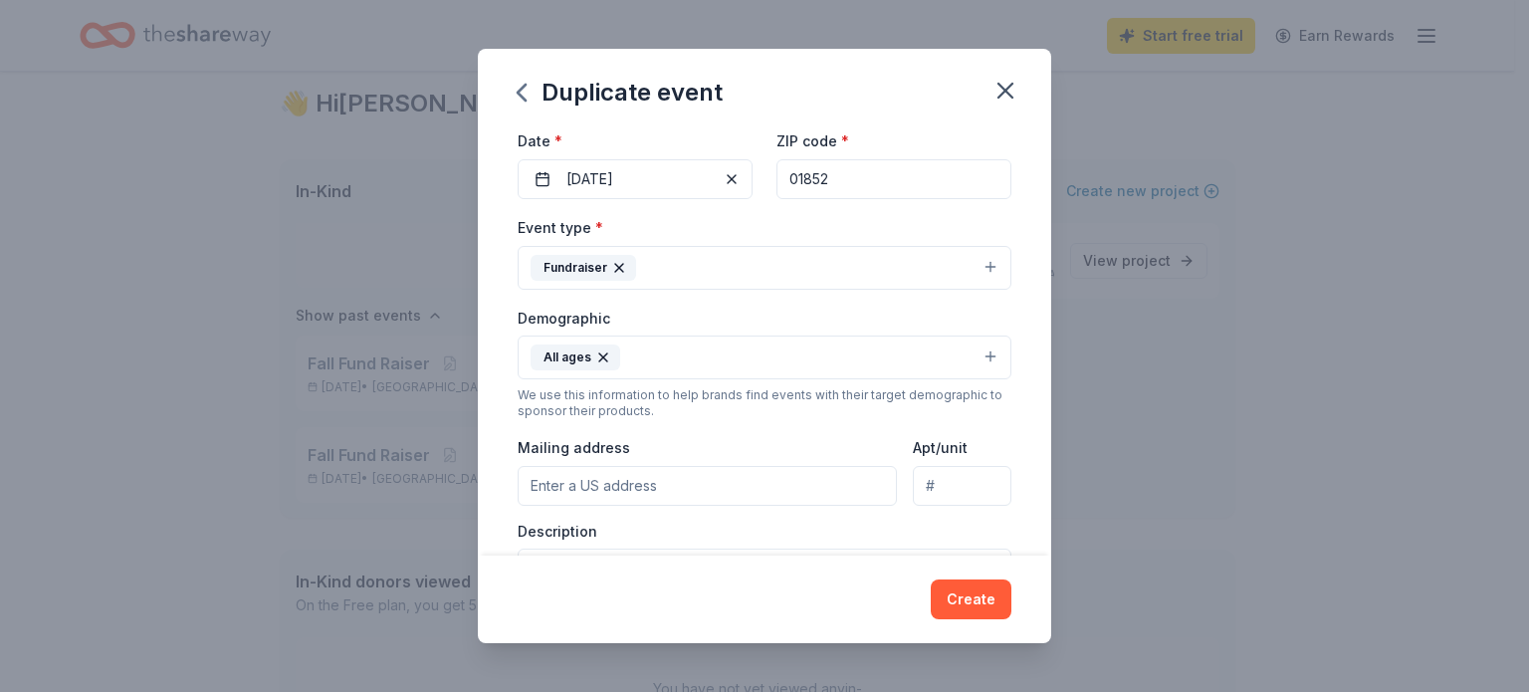
click at [665, 489] on input "Mailing address" at bounding box center [707, 486] width 379 height 40
type input "206 Rogers Street, Lowell, MA, 01852"
click at [936, 489] on input "Apt/unit" at bounding box center [962, 486] width 99 height 40
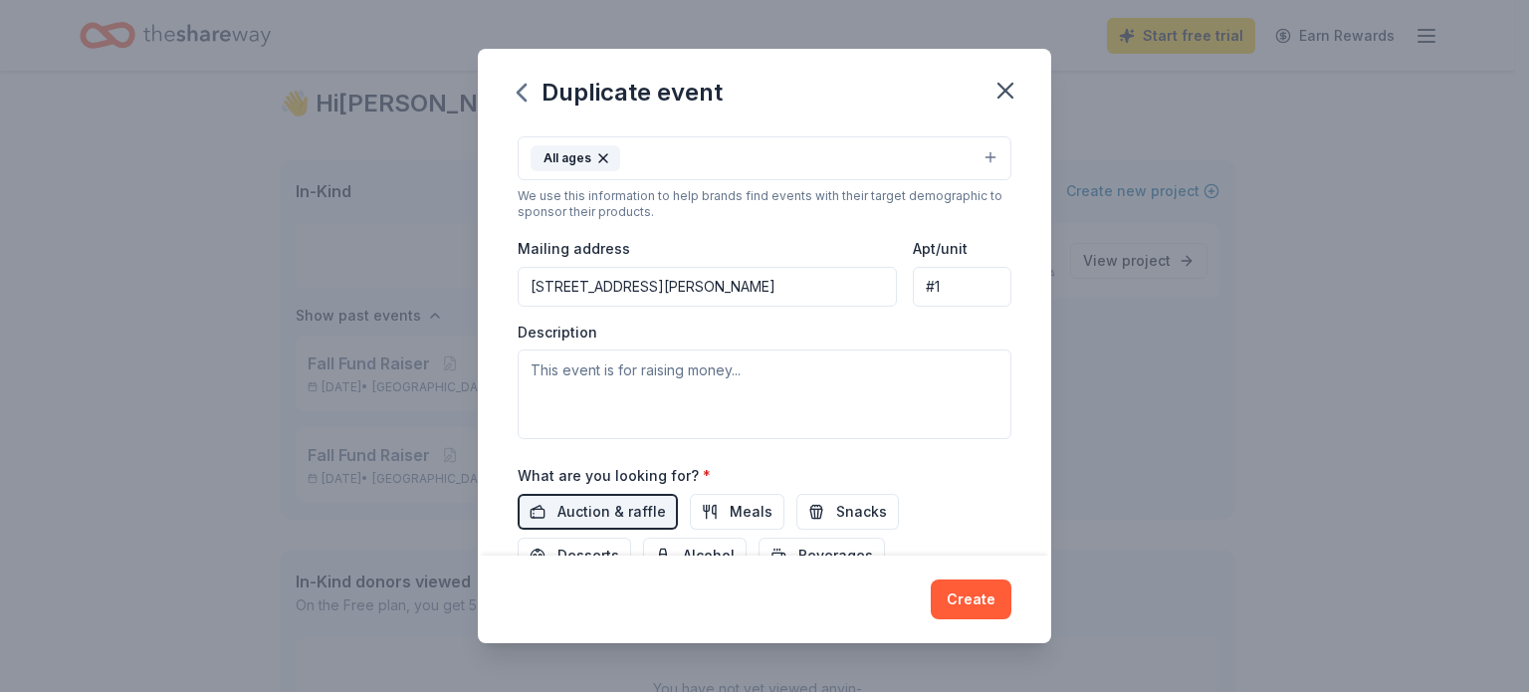
type input "#1"
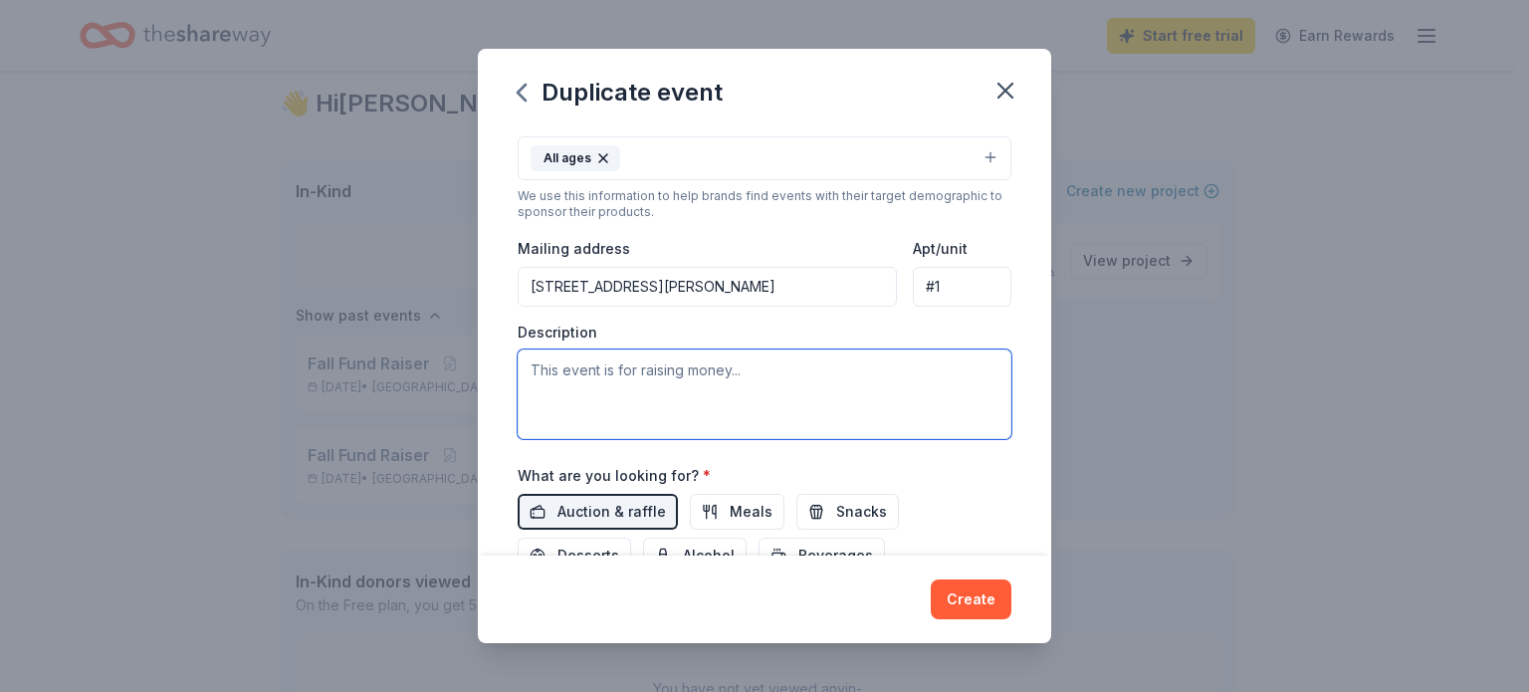
click at [760, 369] on textarea at bounding box center [765, 394] width 494 height 90
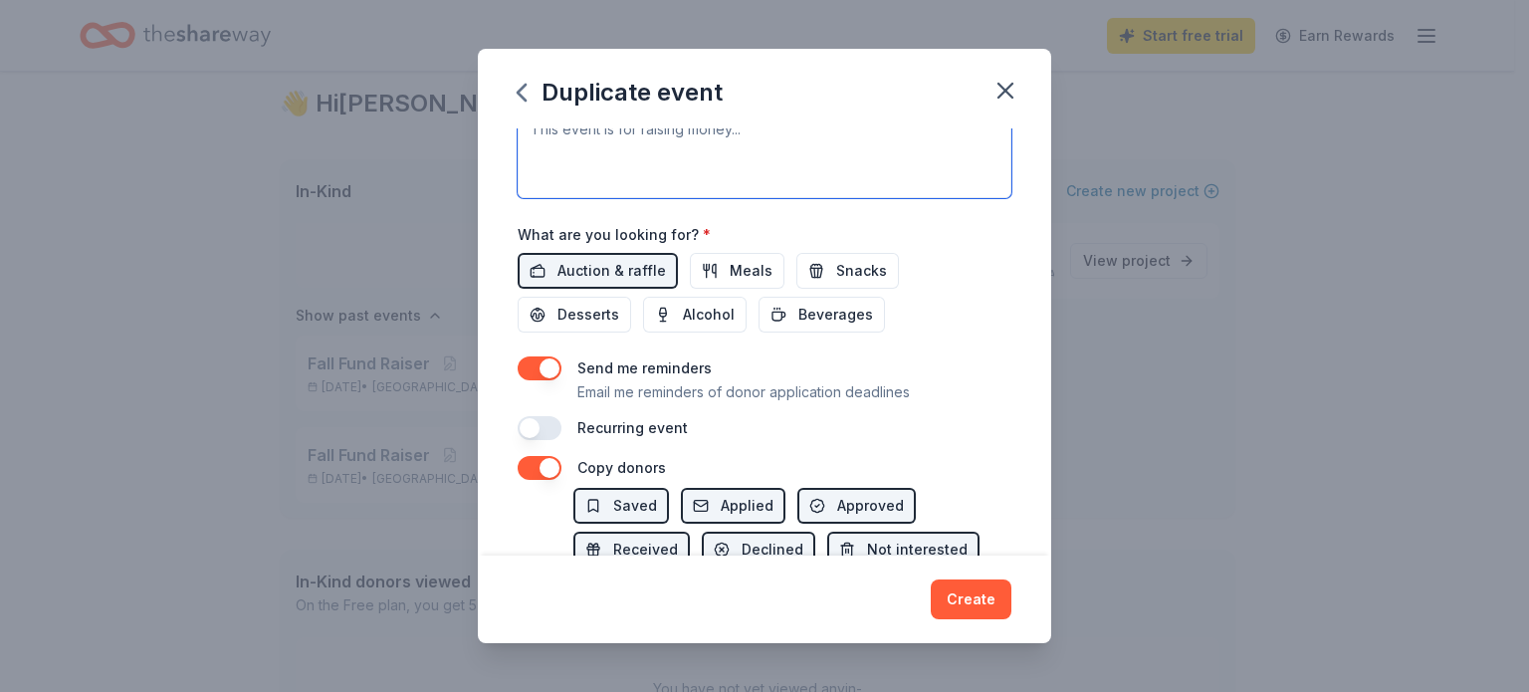
scroll to position [570, 0]
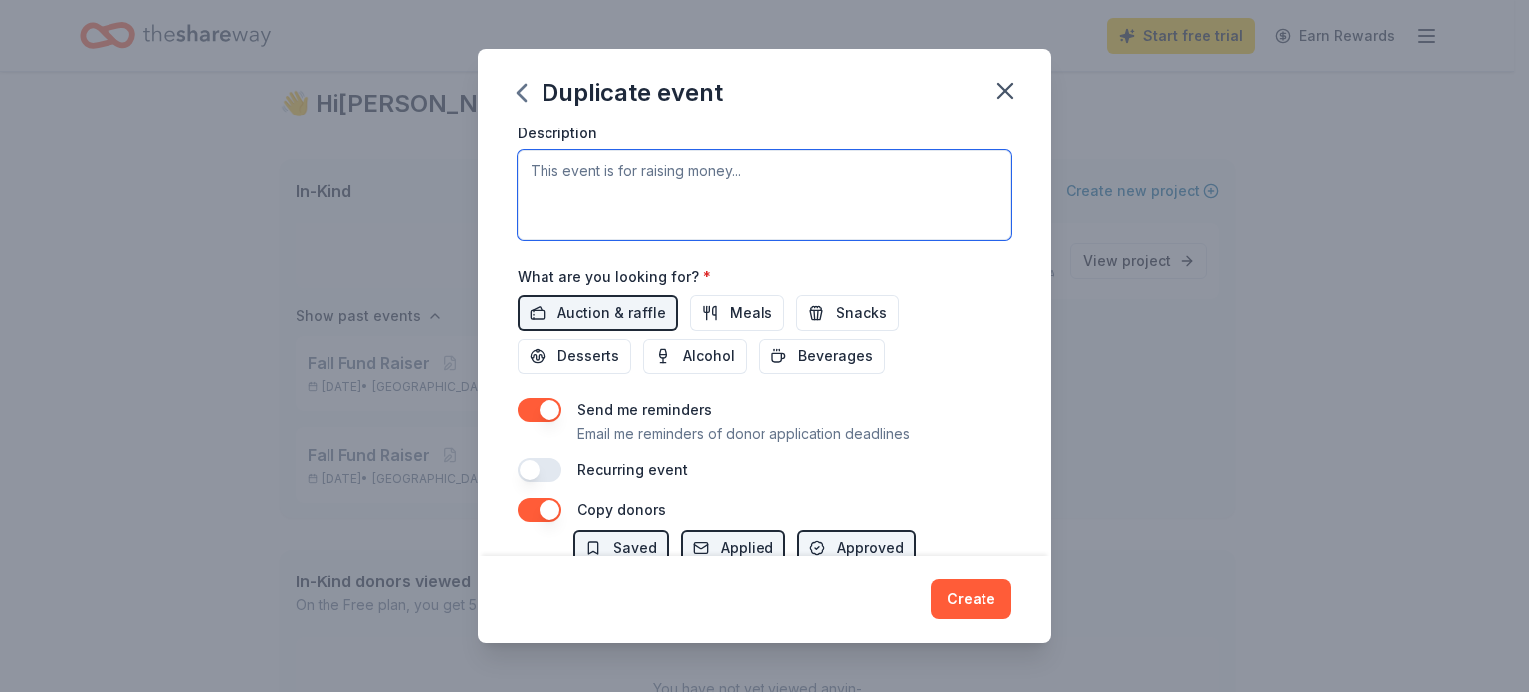
click at [768, 175] on textarea at bounding box center [765, 195] width 494 height 90
click at [760, 166] on textarea at bounding box center [765, 195] width 494 height 90
click at [749, 167] on textarea at bounding box center [765, 195] width 494 height 90
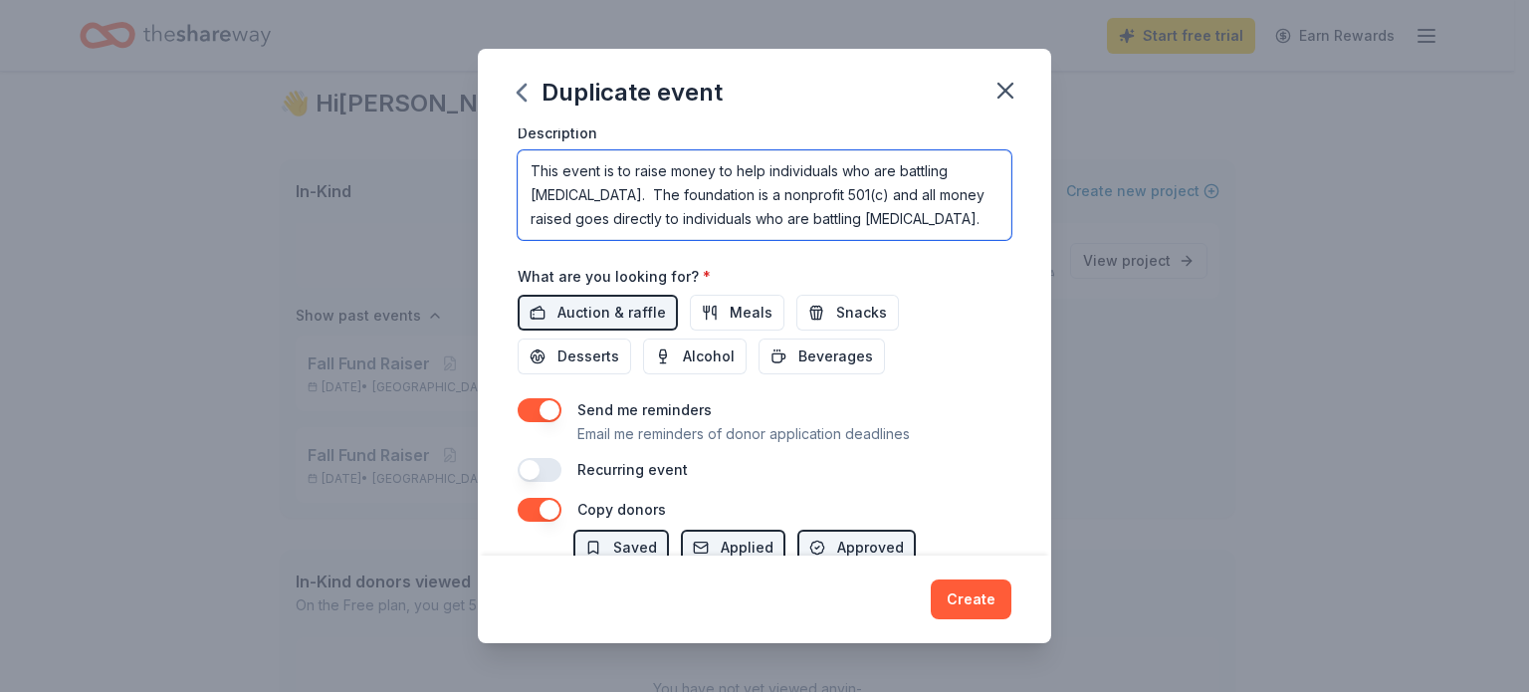
drag, startPoint x: 587, startPoint y: 194, endPoint x: 530, endPoint y: 173, distance: 61.4
click at [530, 173] on textarea "This event is to raise money to help individuals who are battling cancer. The f…" at bounding box center [765, 195] width 494 height 90
click at [559, 171] on textarea "The foundation is a nonprofit 501(c) and all money raised goes directly to indi…" at bounding box center [765, 195] width 494 height 90
click at [662, 170] on textarea "The Kristy Williams foundation is a nonprofit 501(c) and all money raised goes …" at bounding box center [765, 195] width 494 height 90
click at [664, 170] on textarea "The Kristy Williams foundation is a nonprofit 501(c) and all money raised goes …" at bounding box center [765, 195] width 494 height 90
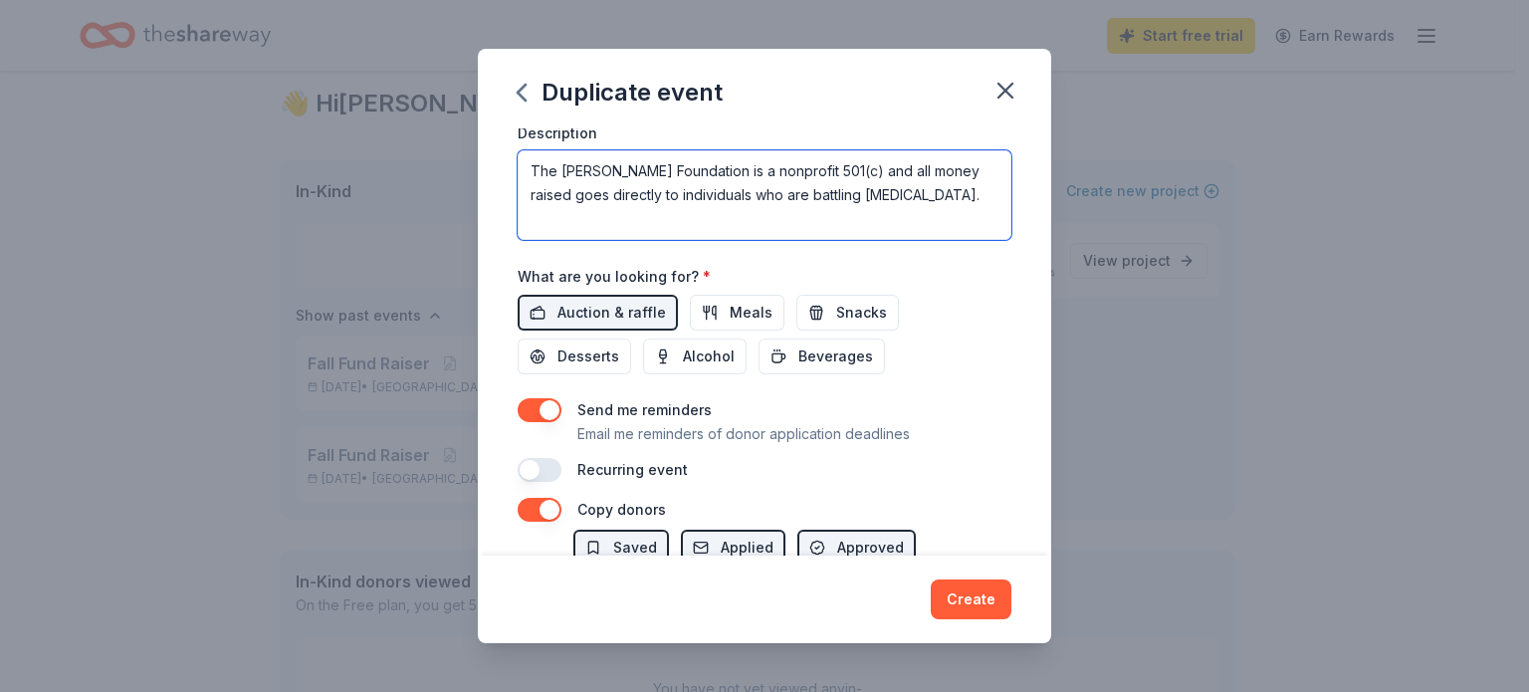
click at [573, 194] on textarea "The Kristy Williams Foundation is a nonprofit 501(c) and all money raised goes …" at bounding box center [765, 195] width 494 height 90
click at [714, 196] on textarea "The Kristy Williams Foundation is a nonprofit 501(c) and all money raised at th…" at bounding box center [765, 195] width 494 height 90
click at [581, 221] on textarea "The Kristy Williams Foundation is a nonprofit 501(c) and all money raised at th…" at bounding box center [765, 195] width 494 height 90
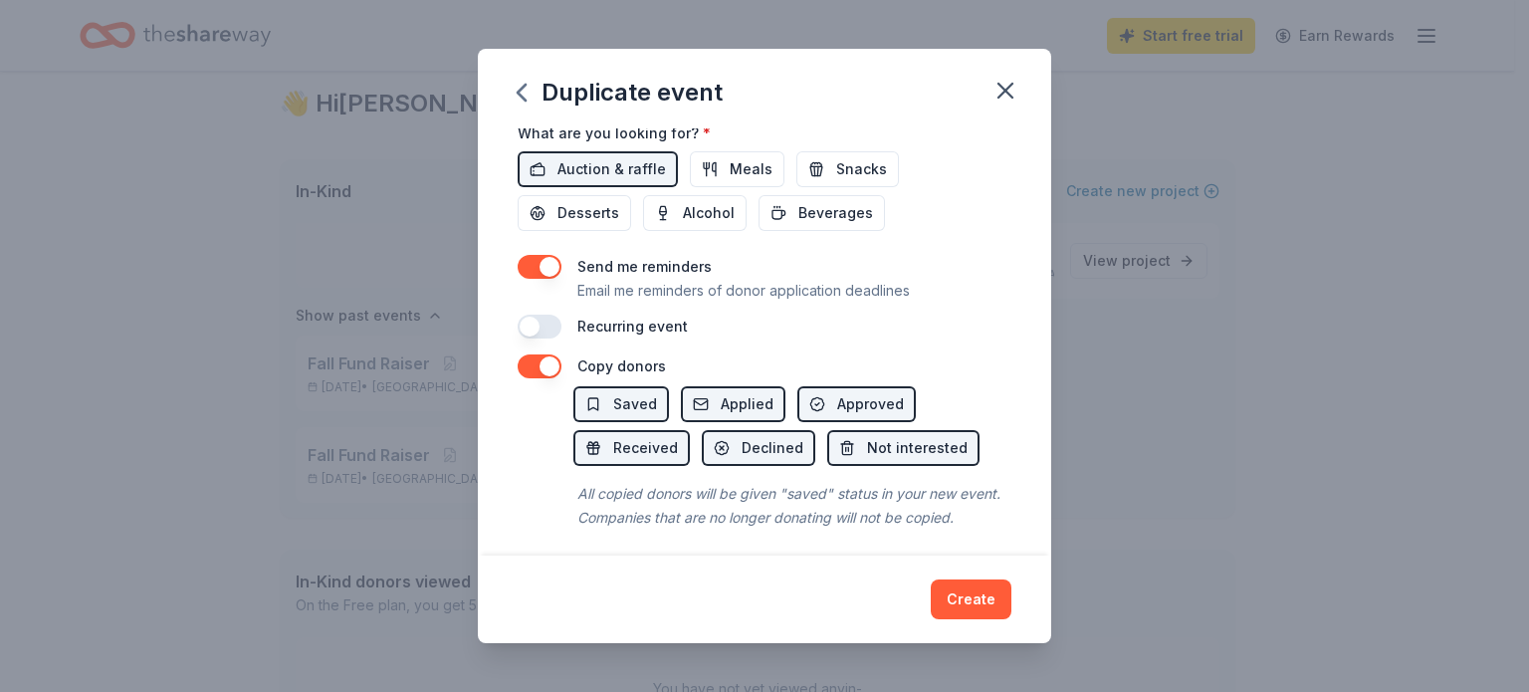
scroll to position [746, 0]
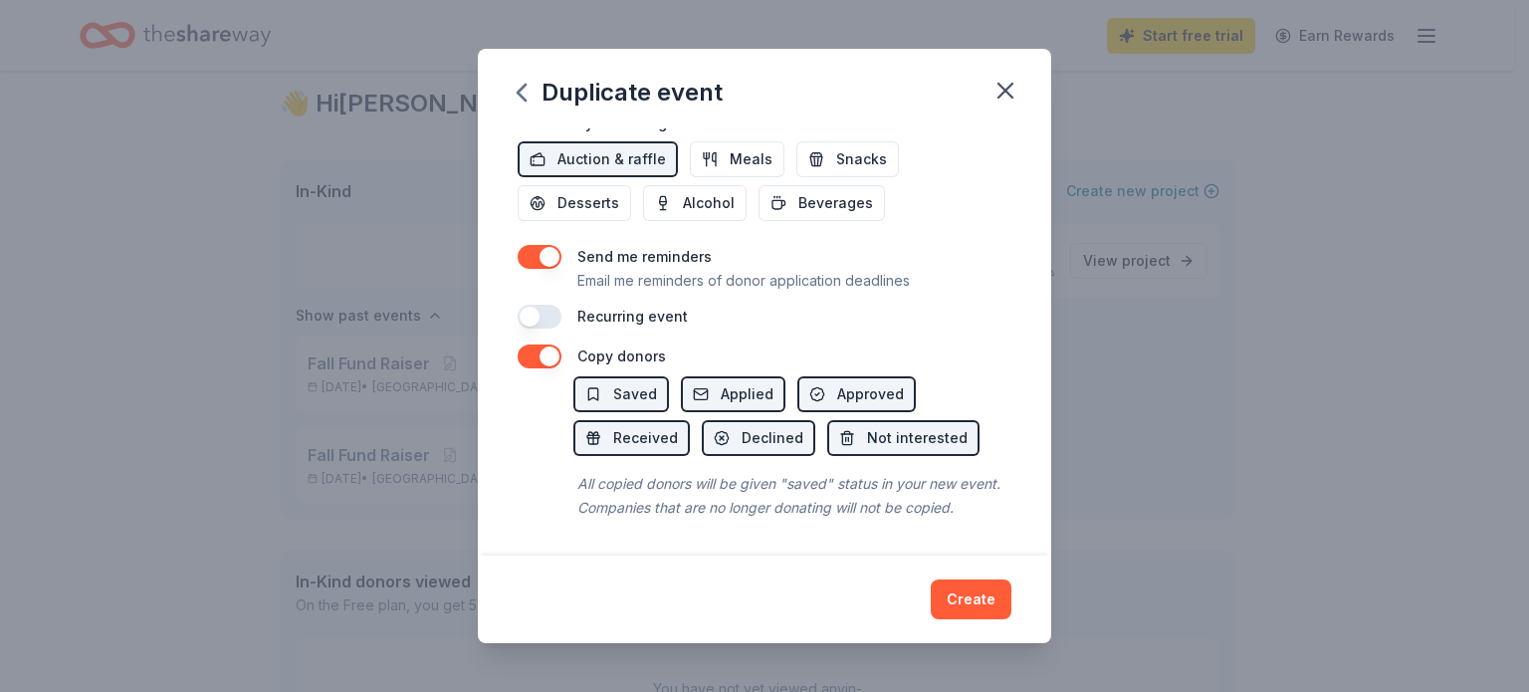
type textarea "The [PERSON_NAME] Foundation is a nonprofit 501(c) and all money raised at this…"
drag, startPoint x: 529, startPoint y: 292, endPoint x: 547, endPoint y: 298, distance: 19.8
click at [529, 305] on button "button" at bounding box center [540, 317] width 44 height 24
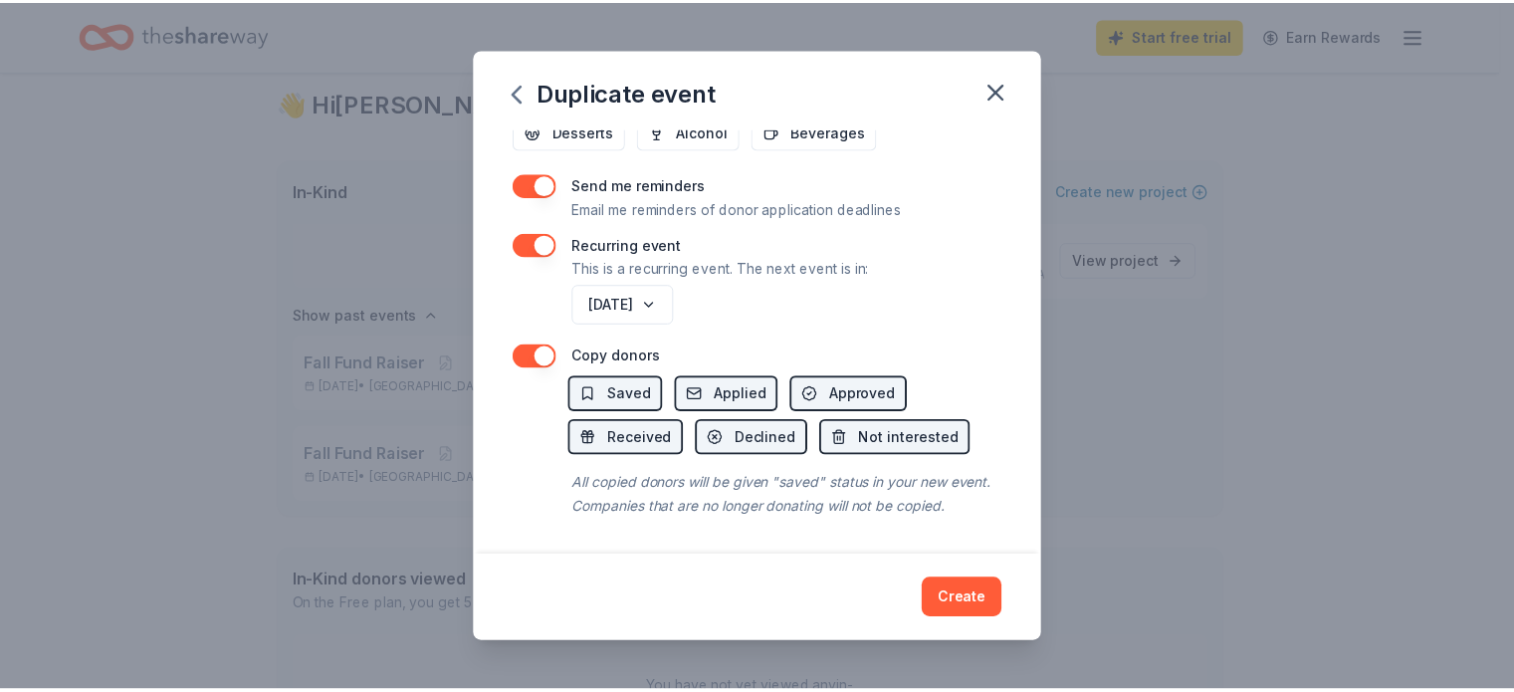
scroll to position [817, 0]
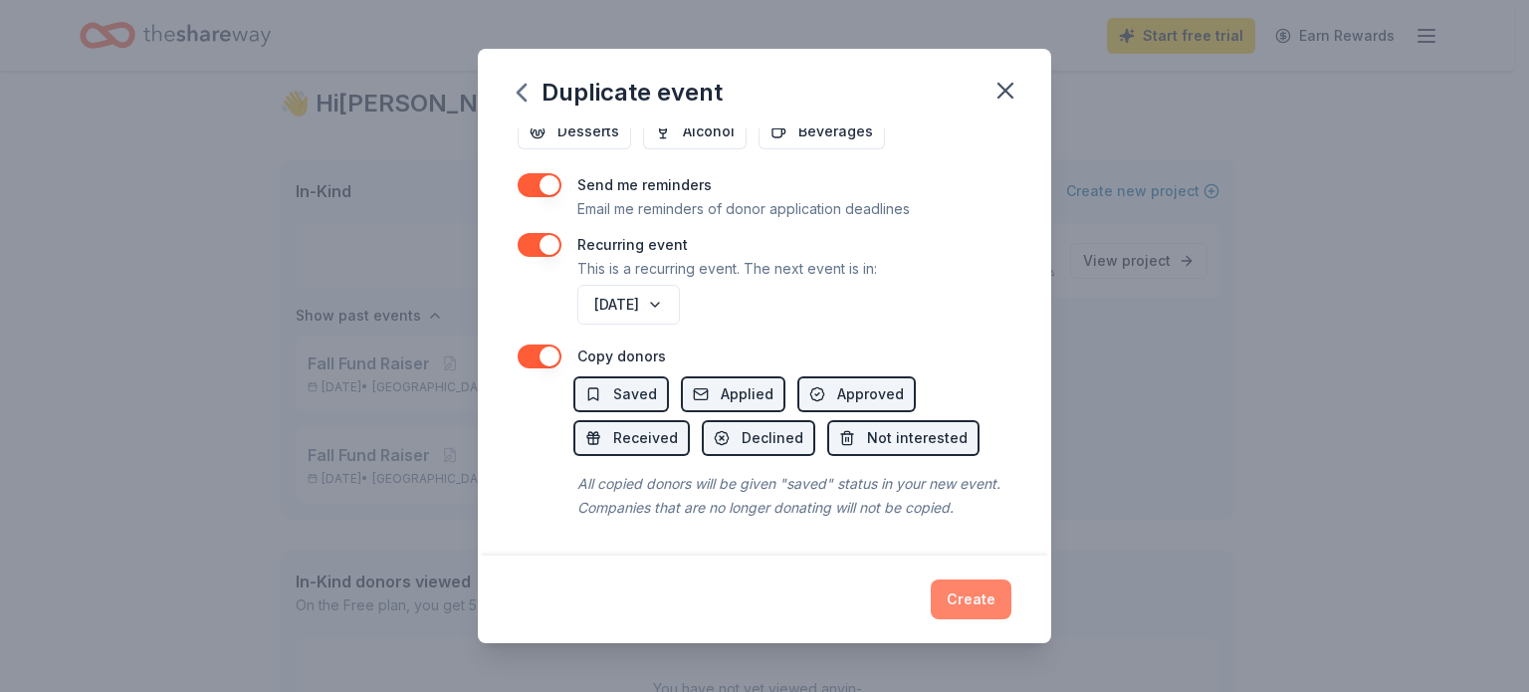
click at [994, 599] on button "Create" at bounding box center [971, 599] width 81 height 40
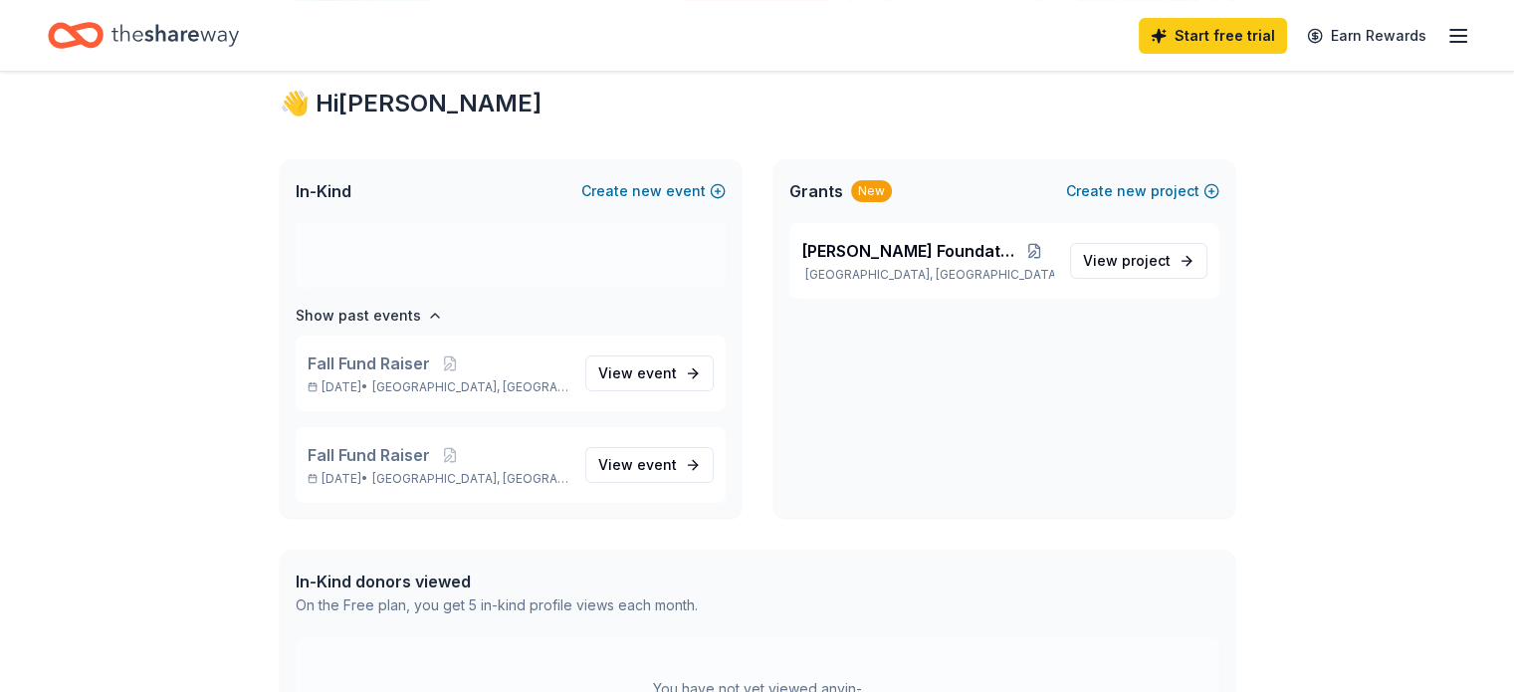
scroll to position [11, 0]
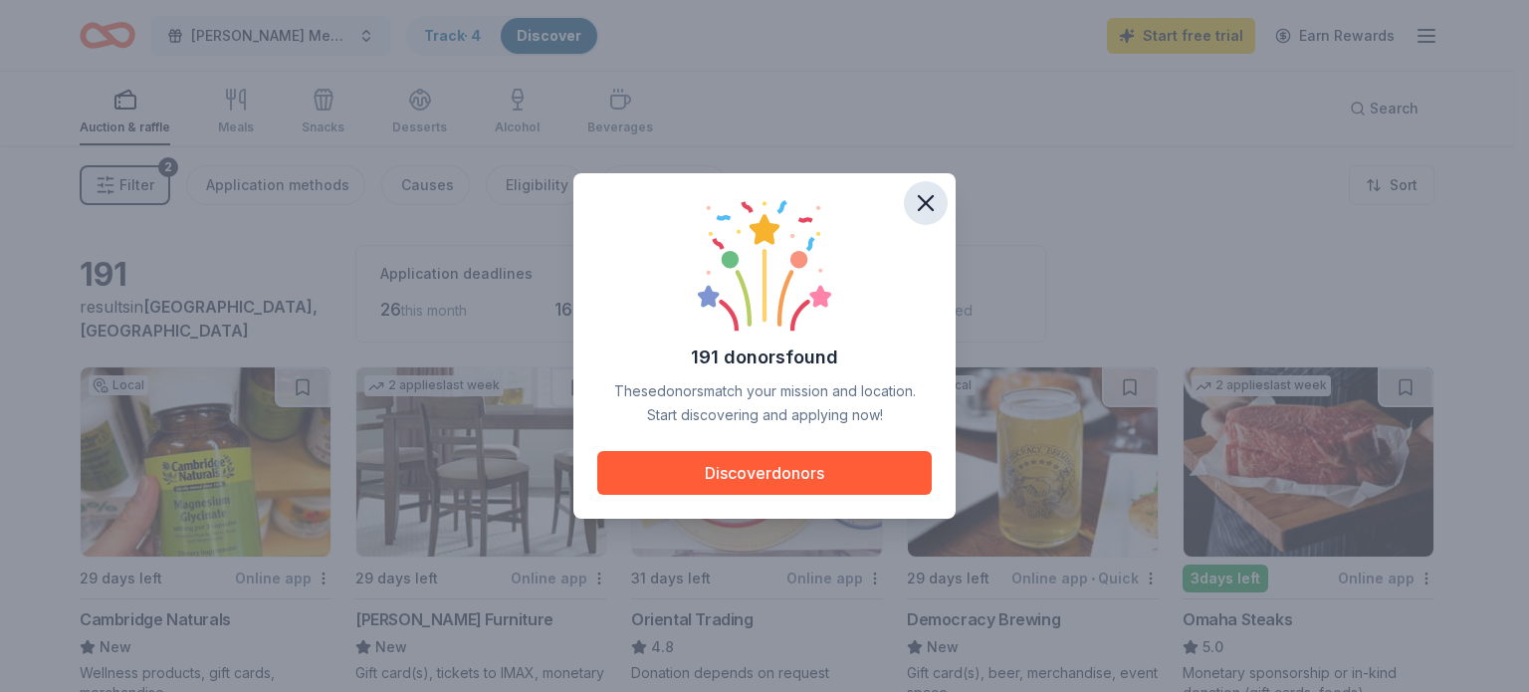
click at [932, 198] on icon "button" at bounding box center [926, 203] width 28 height 28
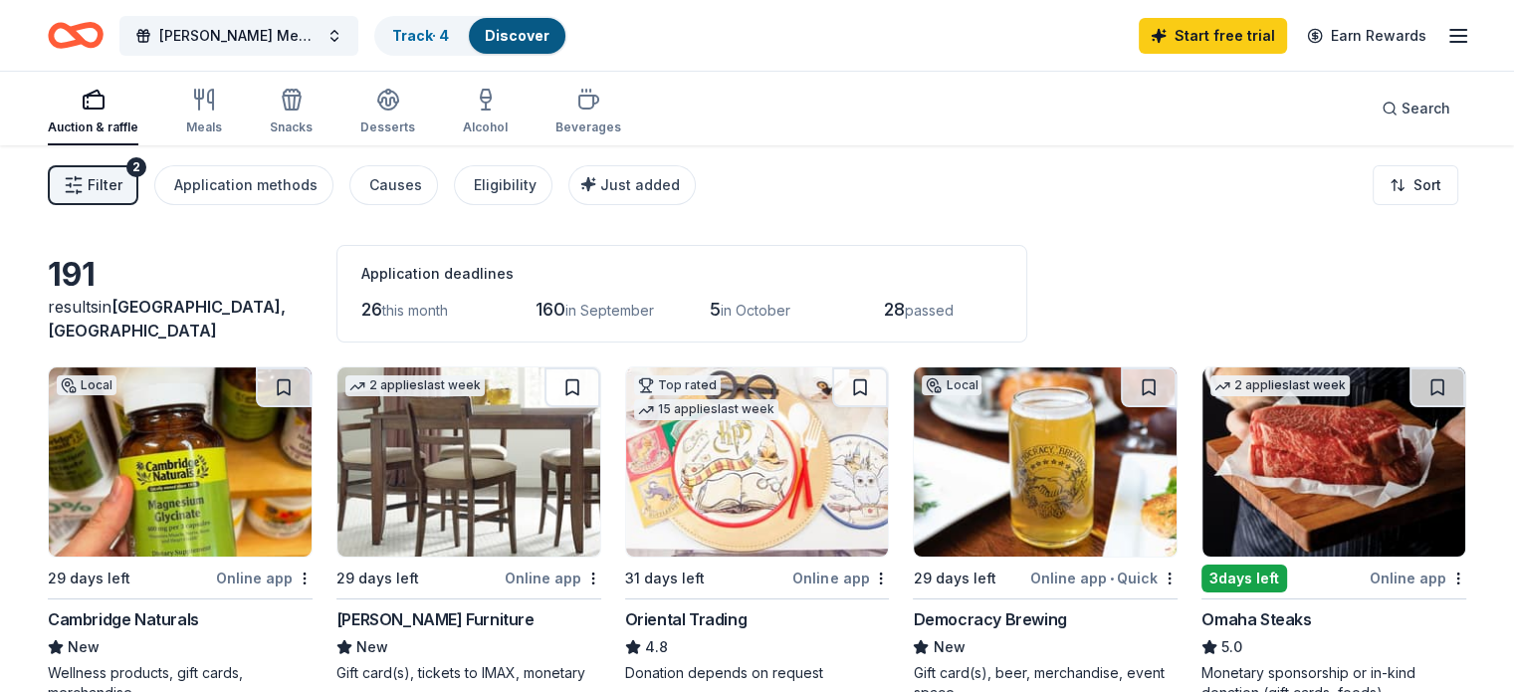
click at [122, 180] on span "Filter" at bounding box center [105, 185] width 35 height 24
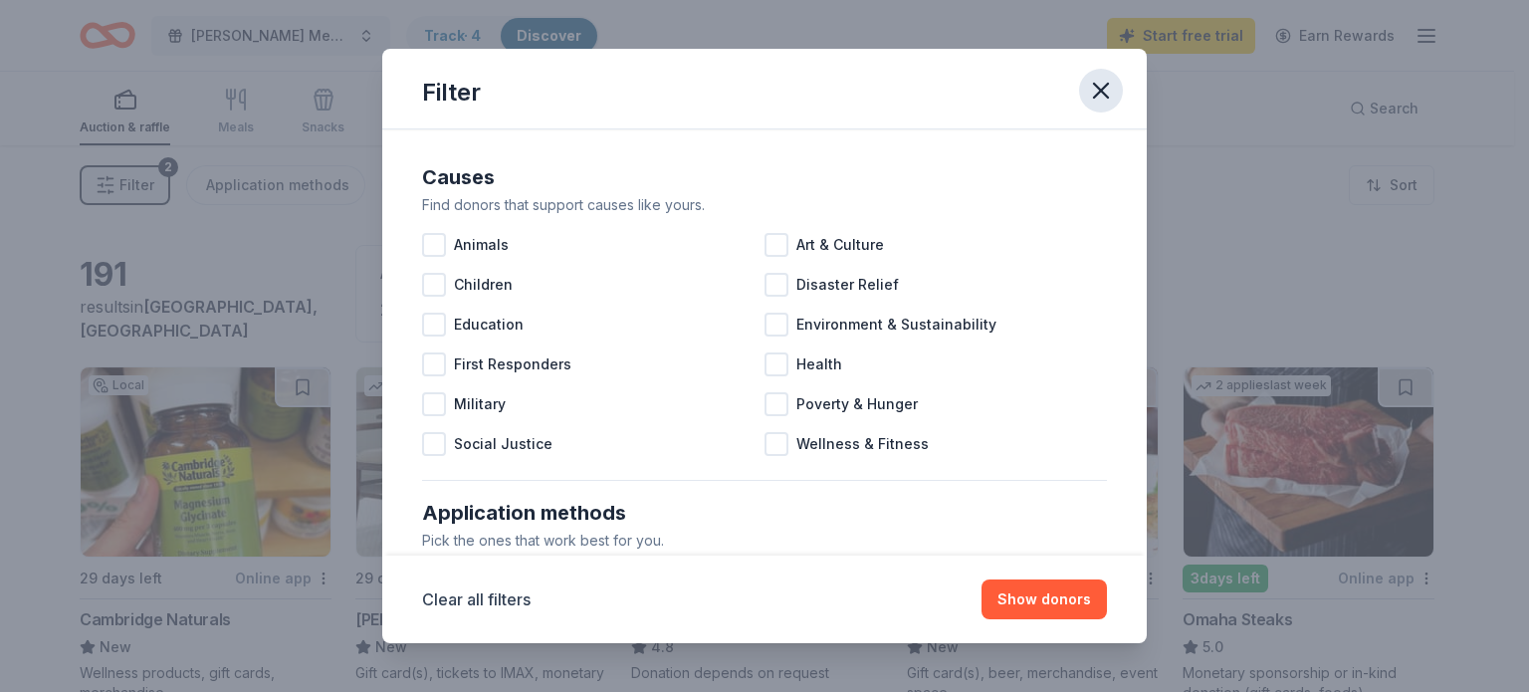
click at [1107, 98] on icon "button" at bounding box center [1101, 91] width 28 height 28
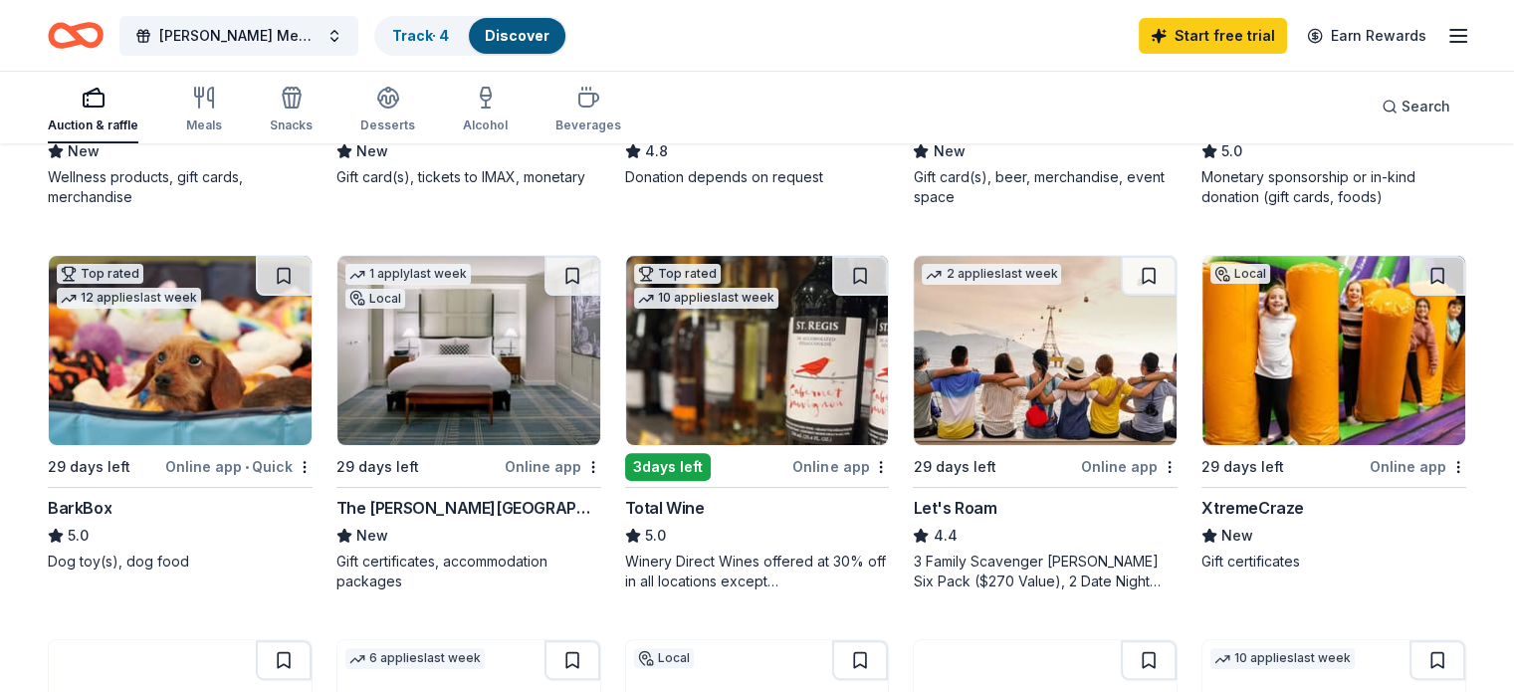
scroll to position [498, 0]
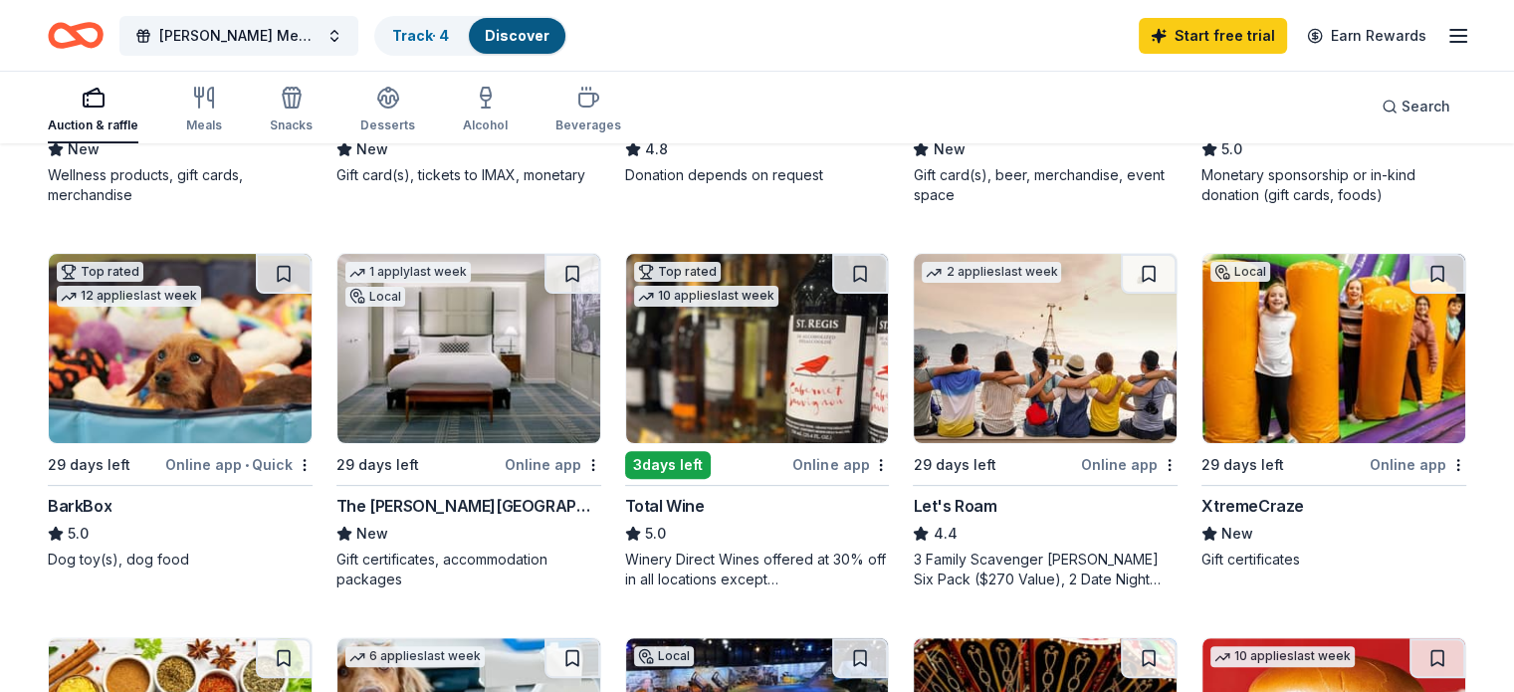
click at [220, 458] on div "Online app • Quick" at bounding box center [238, 464] width 147 height 25
click at [430, 27] on link "Track · 4" at bounding box center [420, 35] width 57 height 17
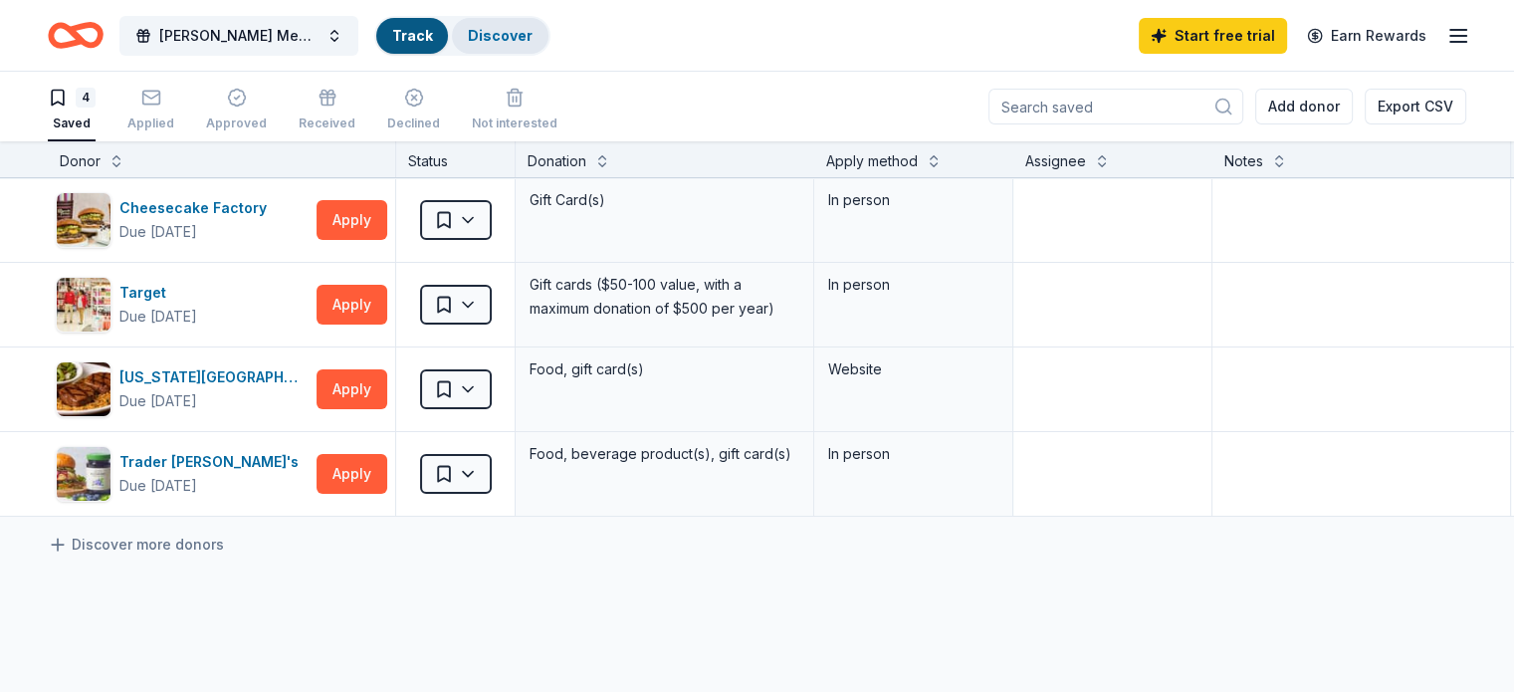
click at [533, 30] on link "Discover" at bounding box center [500, 35] width 65 height 17
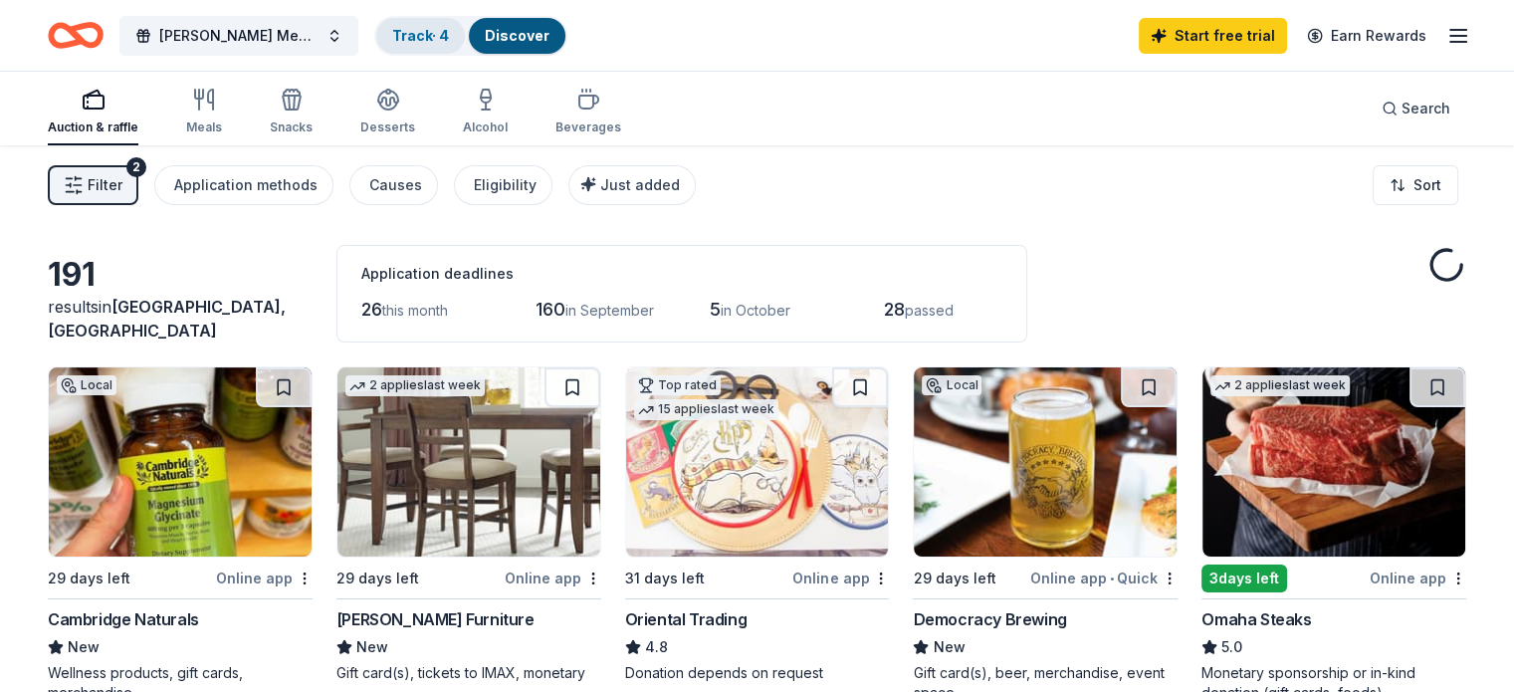
click at [465, 46] on div "Track · 4" at bounding box center [420, 36] width 89 height 36
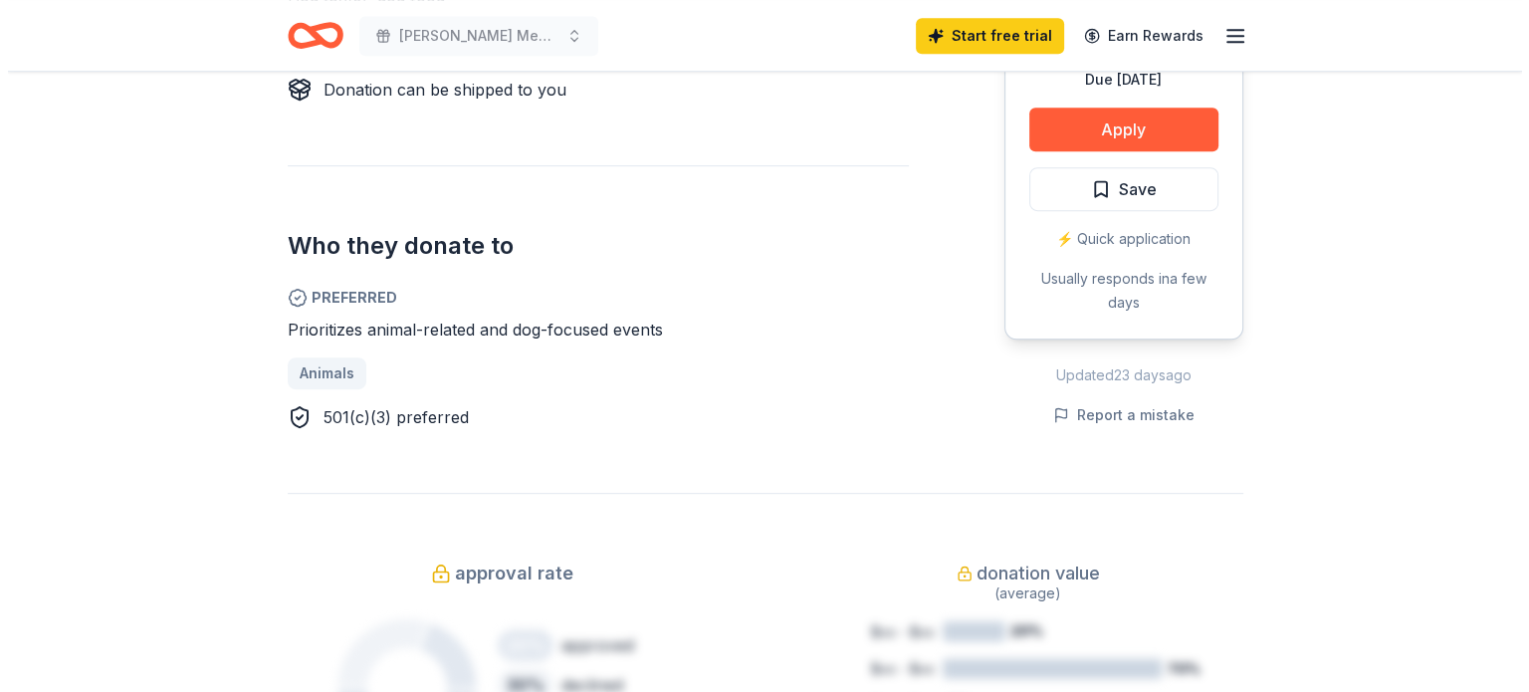
scroll to position [995, 0]
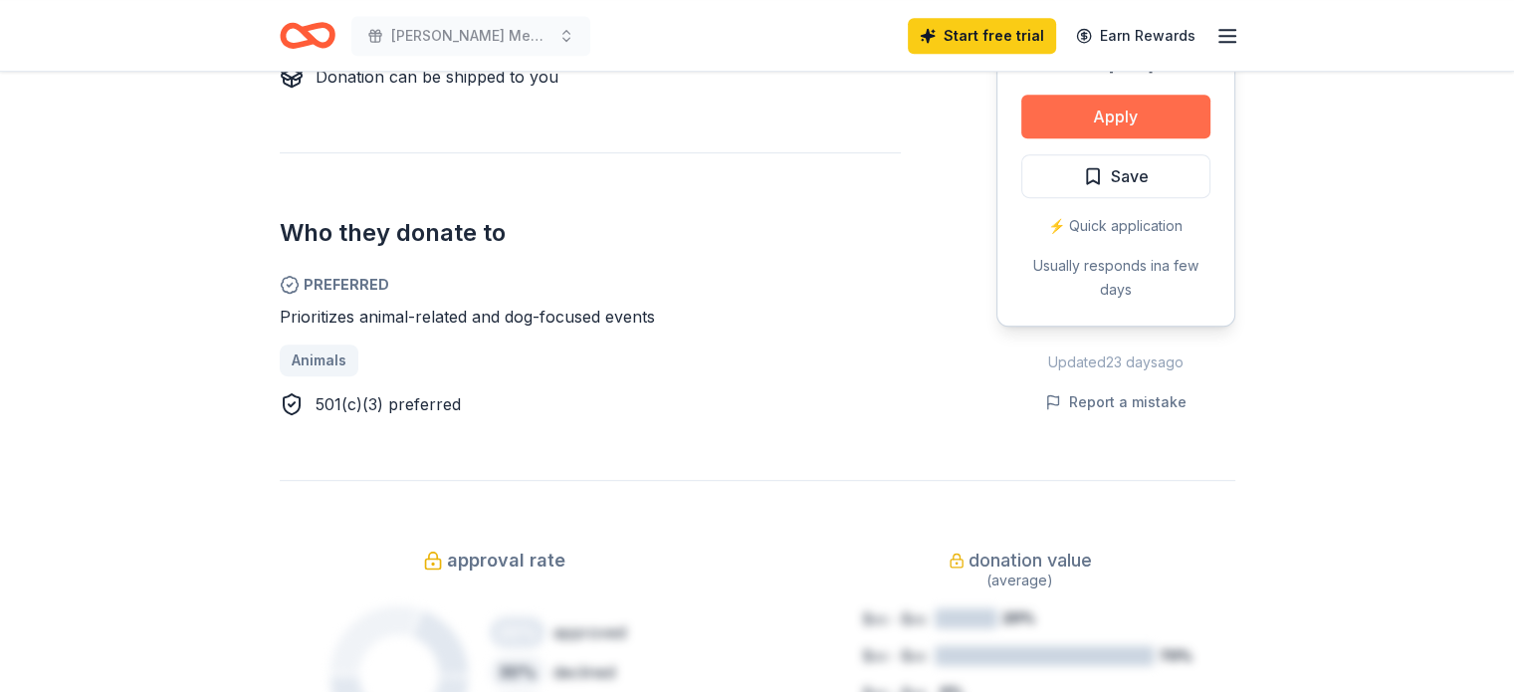
click at [1108, 114] on button "Apply" at bounding box center [1115, 117] width 189 height 44
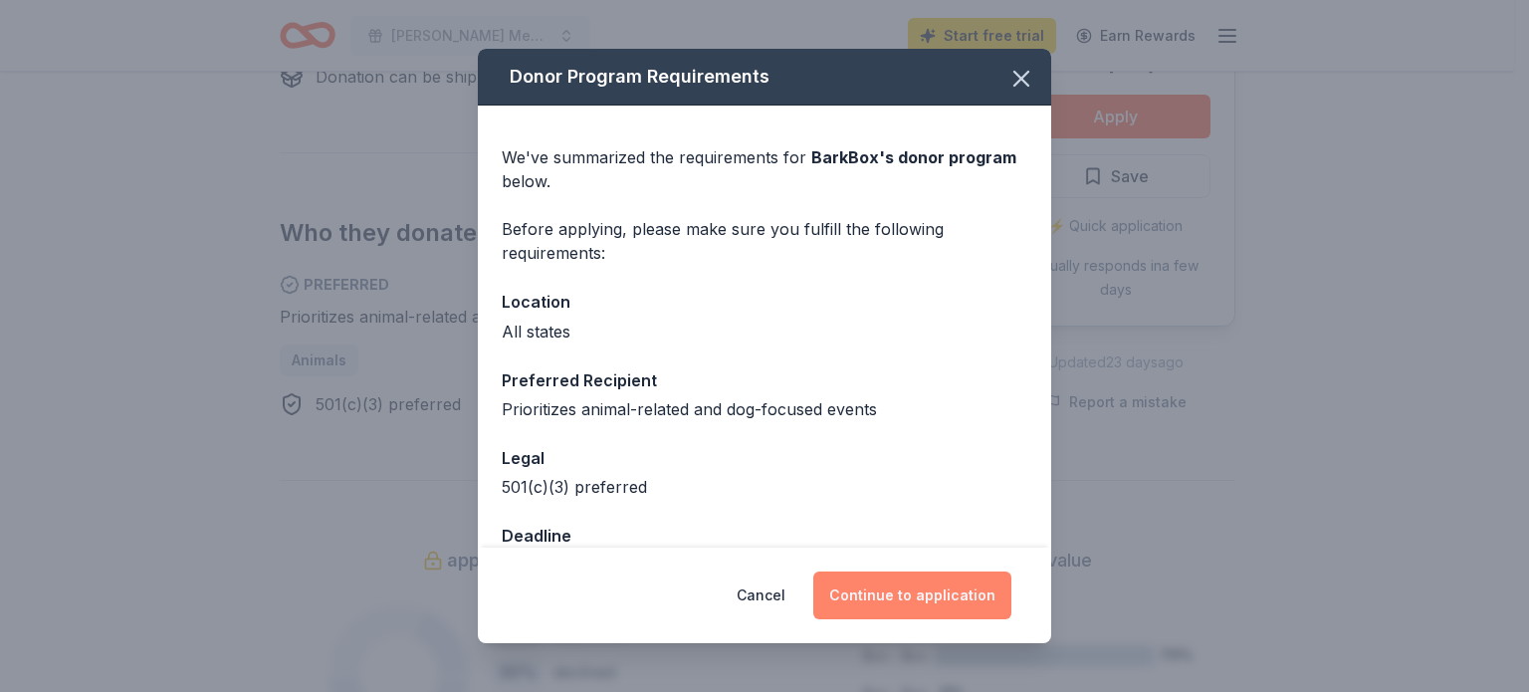
click at [884, 594] on button "Continue to application" at bounding box center [912, 595] width 198 height 48
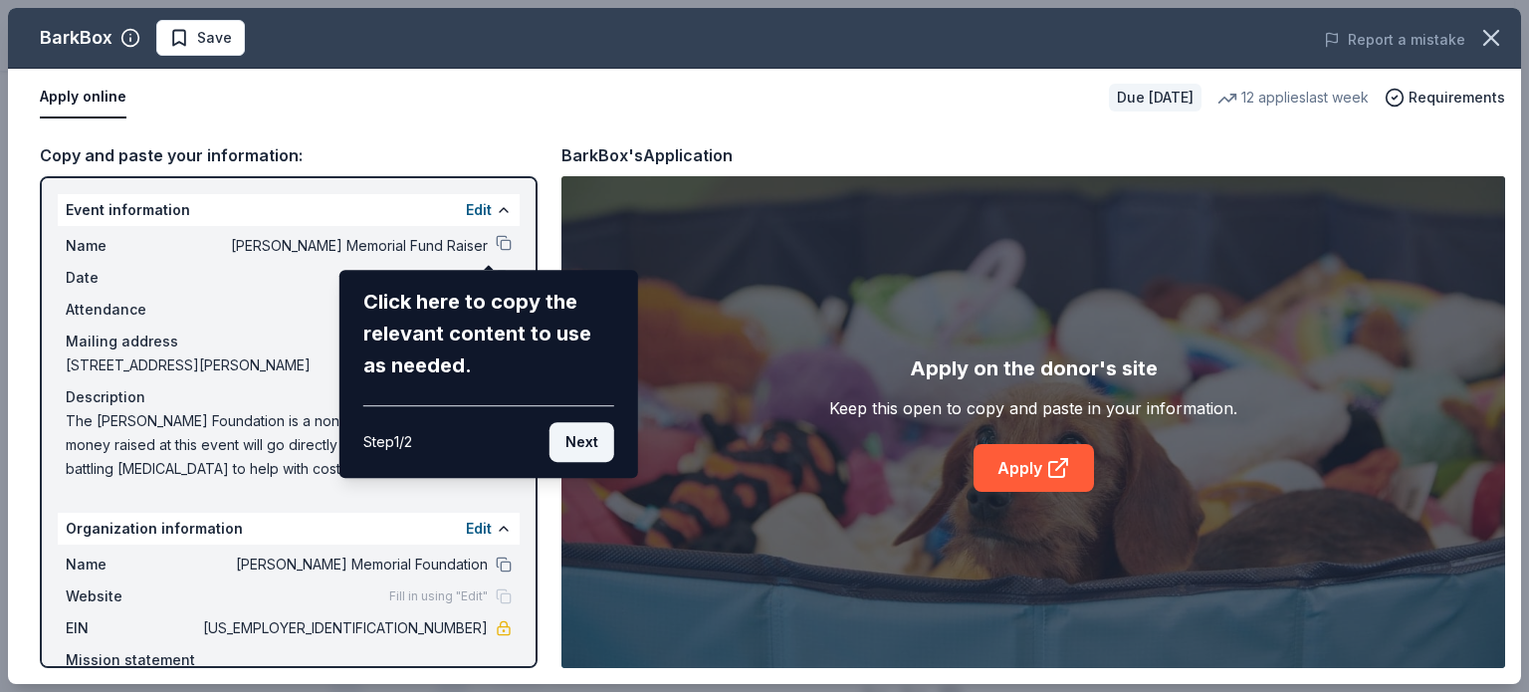
click at [581, 445] on button "Next" at bounding box center [581, 442] width 65 height 40
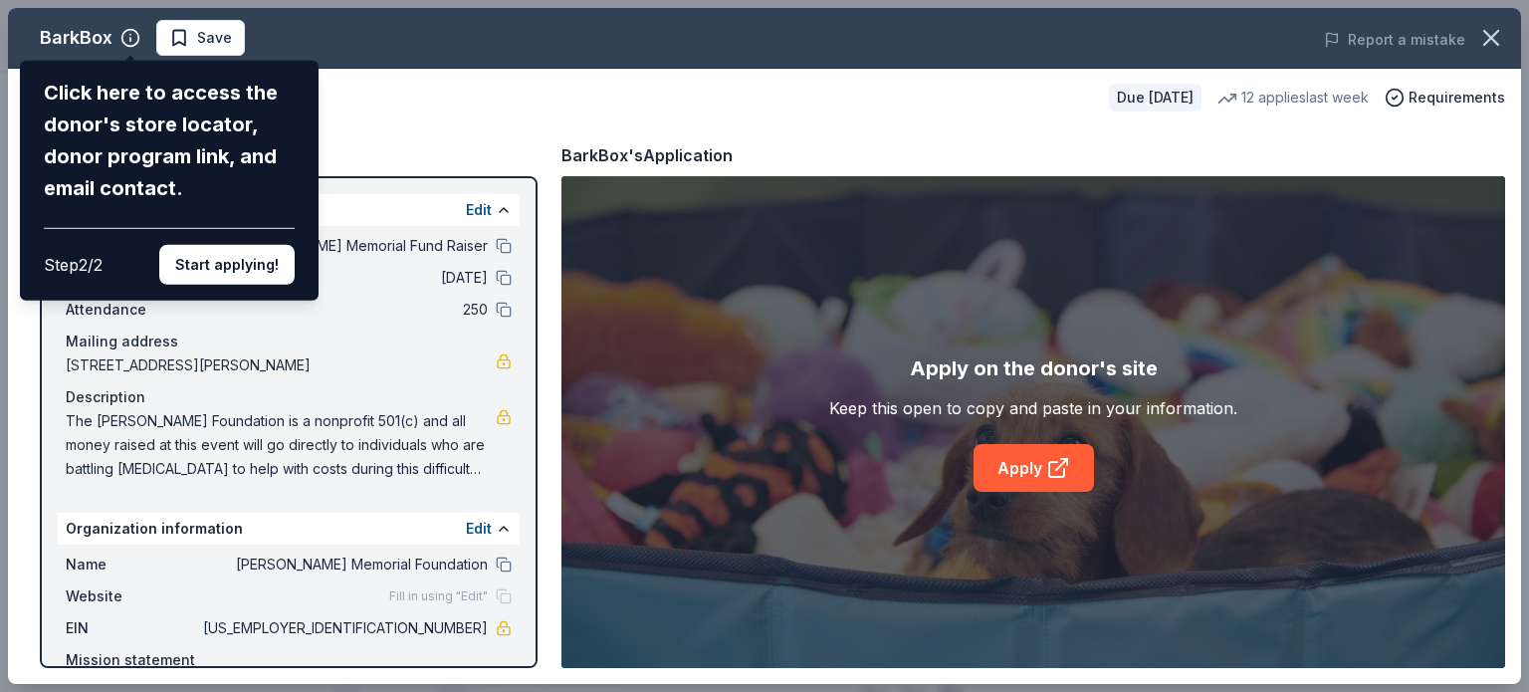
drag, startPoint x: 532, startPoint y: 556, endPoint x: 532, endPoint y: 672, distance: 115.5
click at [532, 672] on div "BarkBox Click here to access the donor's store locator, donor program link, and…" at bounding box center [764, 346] width 1513 height 676
click at [243, 267] on button "Start applying!" at bounding box center [226, 265] width 135 height 40
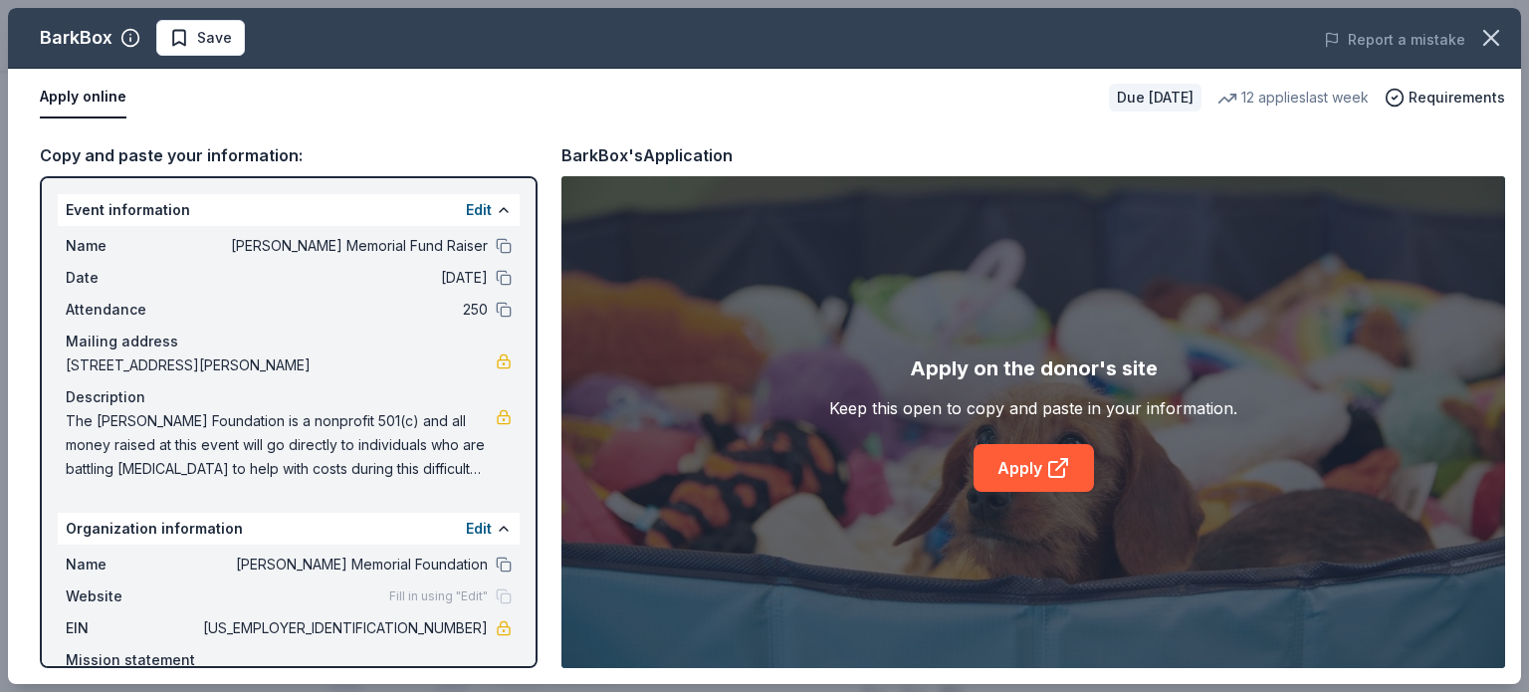
scroll to position [76, 0]
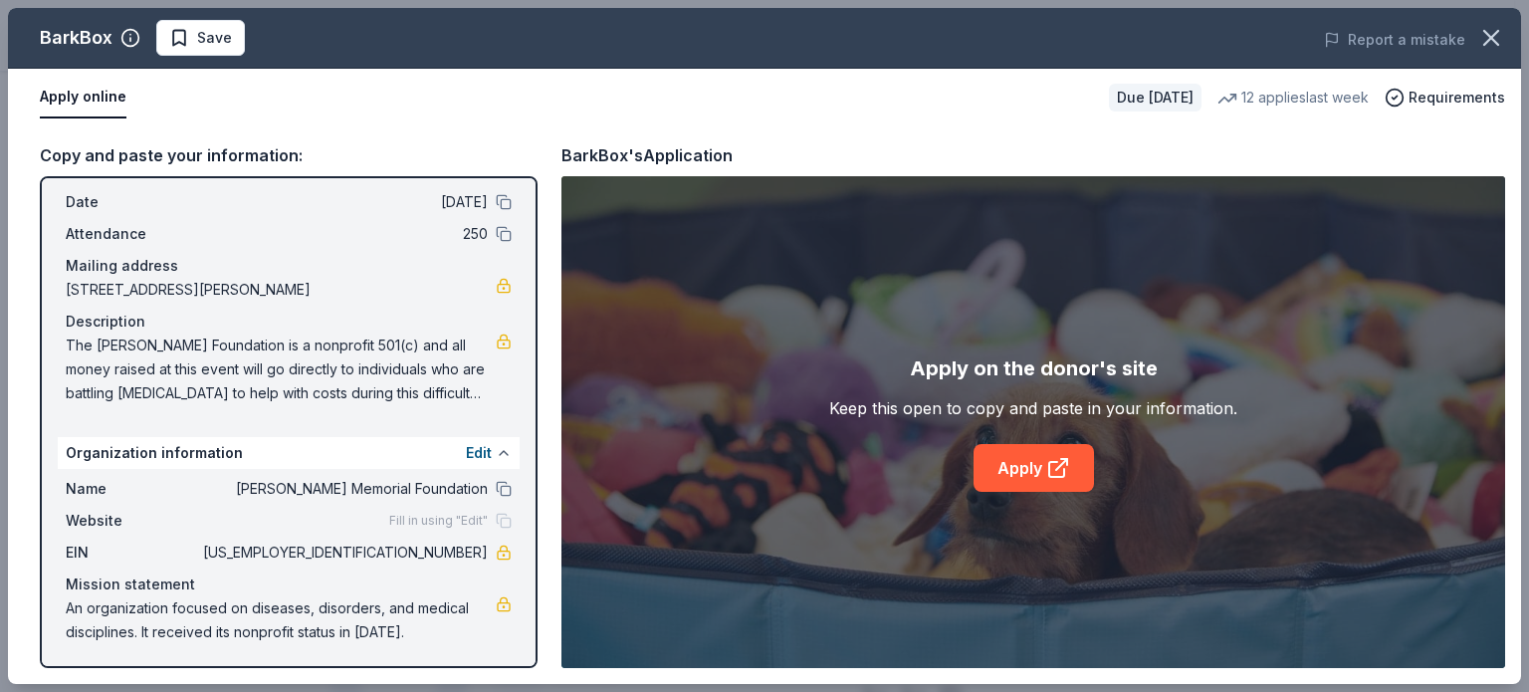
click at [496, 451] on button at bounding box center [504, 453] width 16 height 16
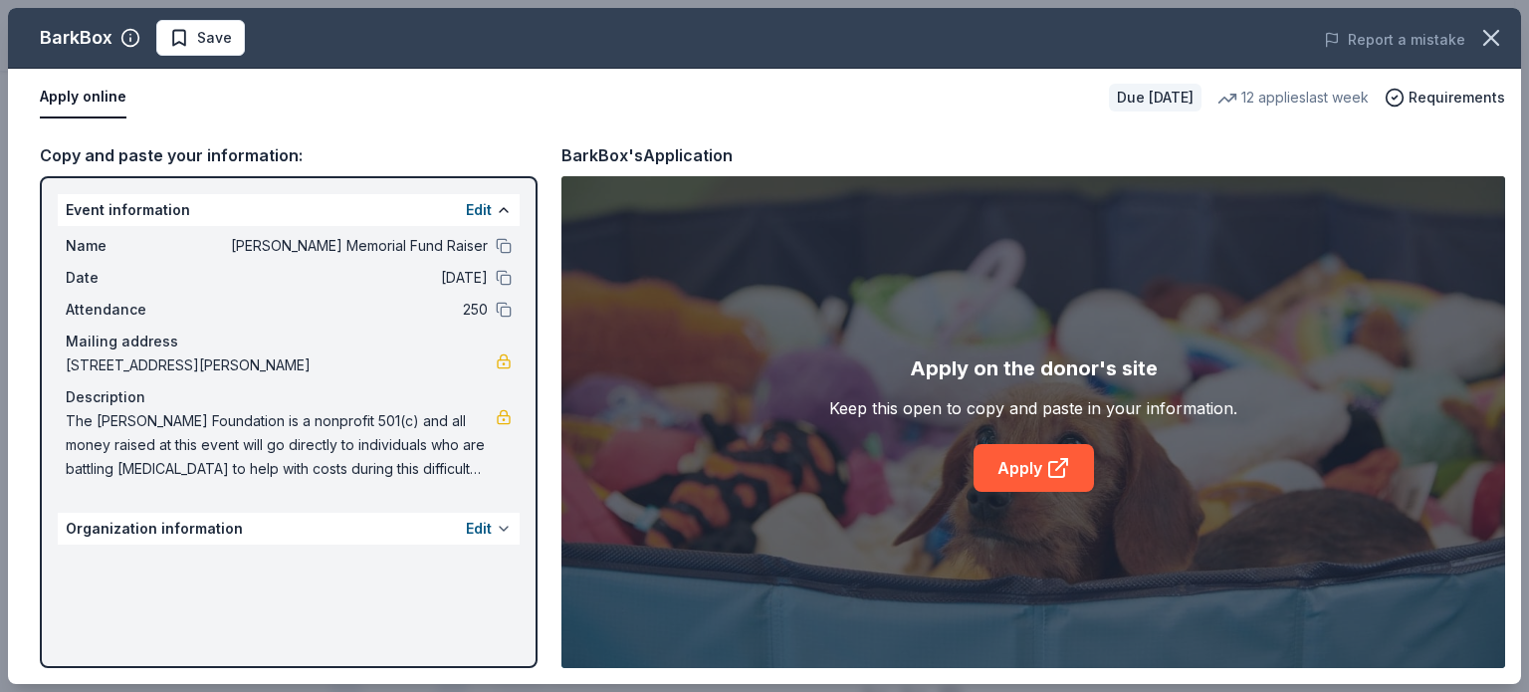
scroll to position [0, 0]
click at [502, 530] on button at bounding box center [504, 529] width 16 height 16
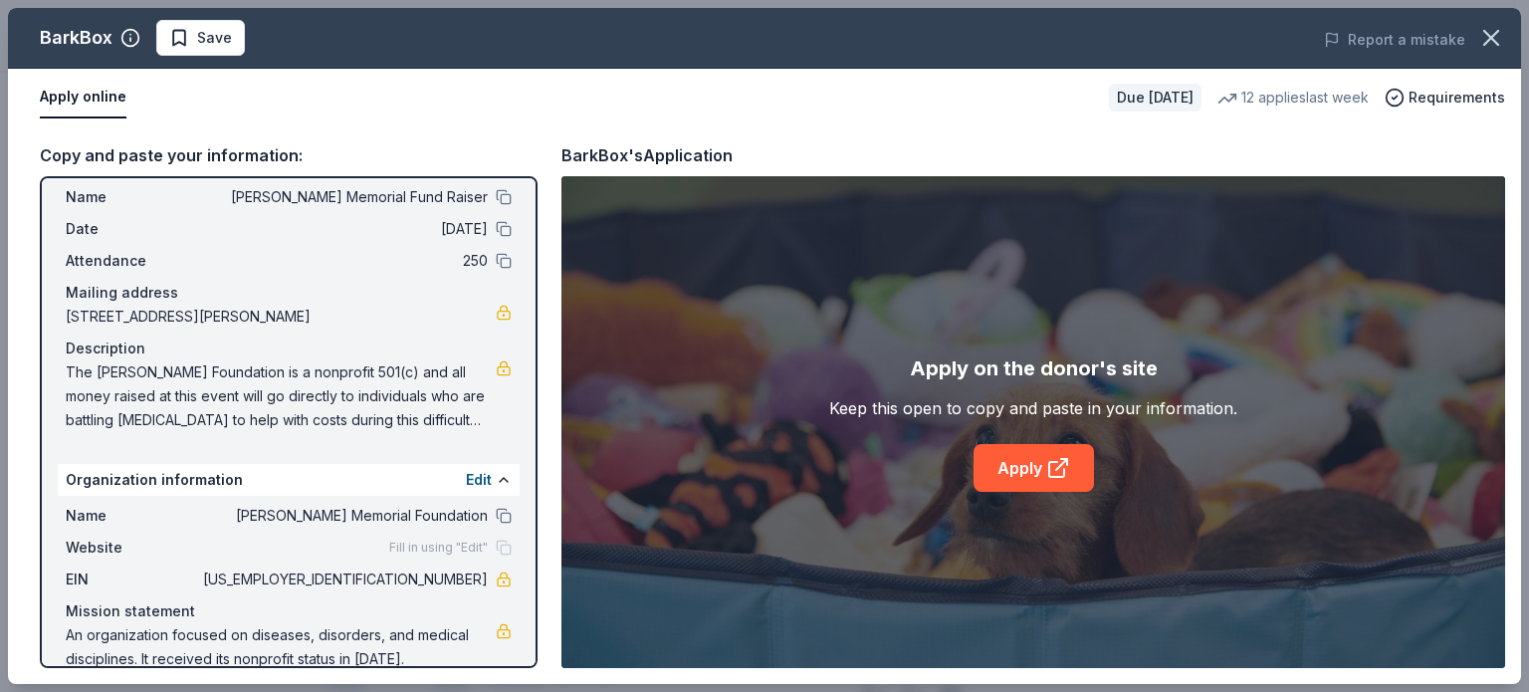
scroll to position [76, 0]
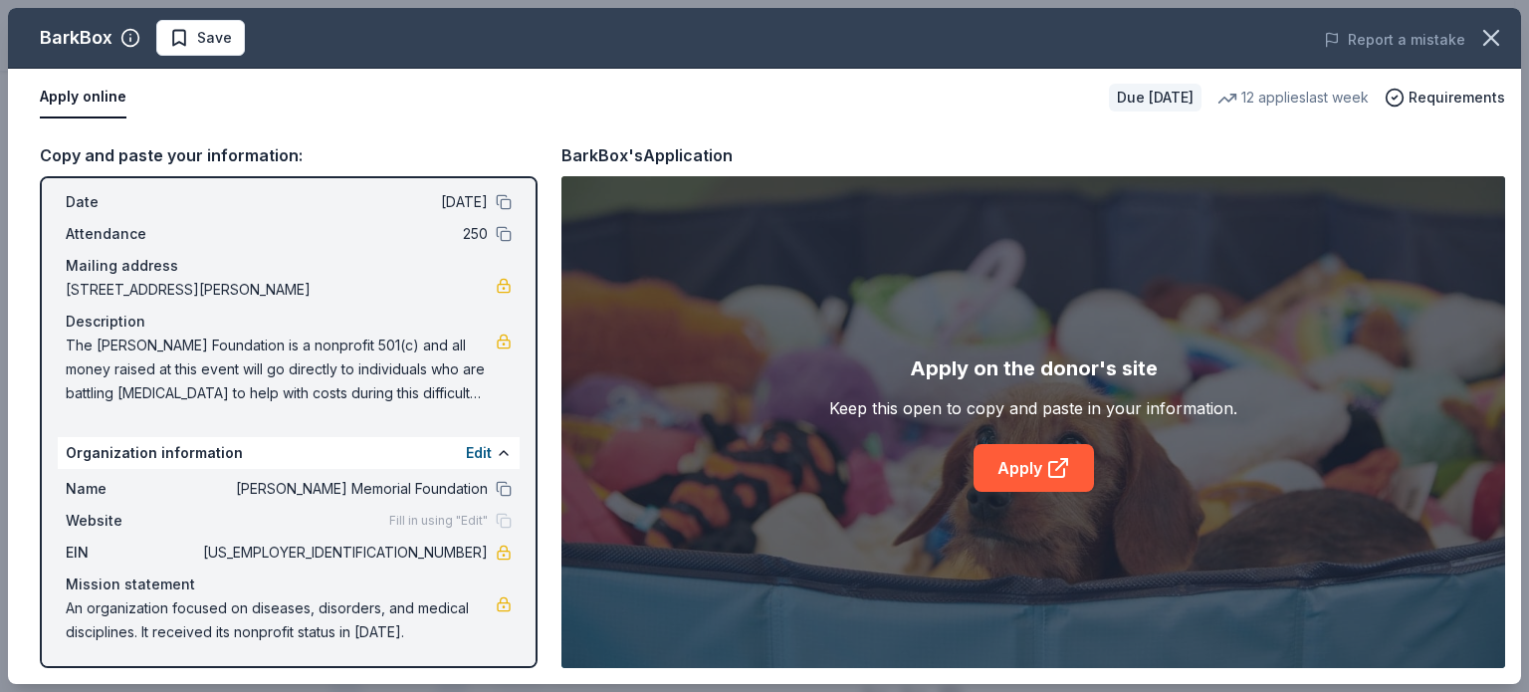
click at [420, 523] on span "Fill in using "Edit"" at bounding box center [438, 521] width 99 height 16
click at [488, 522] on div "Fill in using "Edit"" at bounding box center [450, 521] width 122 height 16
click at [1036, 473] on link "Apply" at bounding box center [1034, 468] width 120 height 48
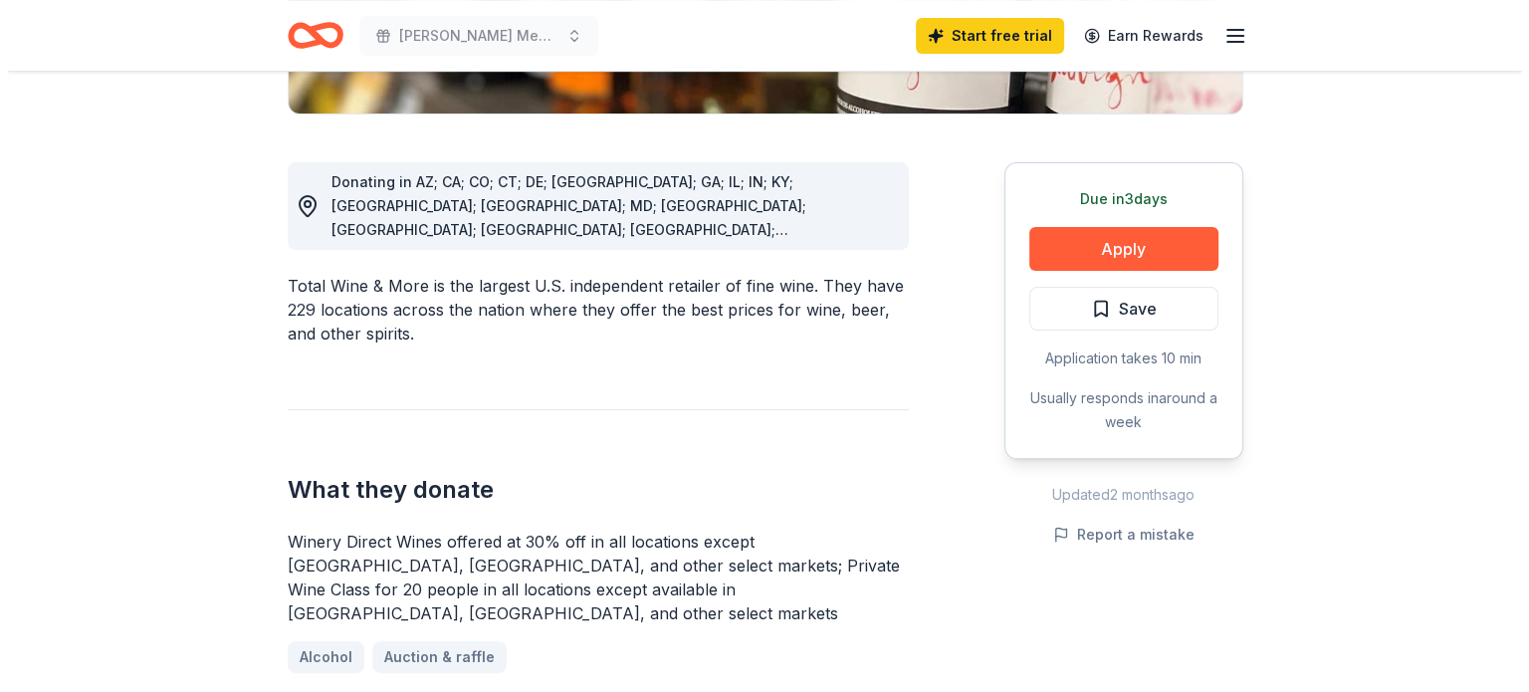
scroll to position [498, 0]
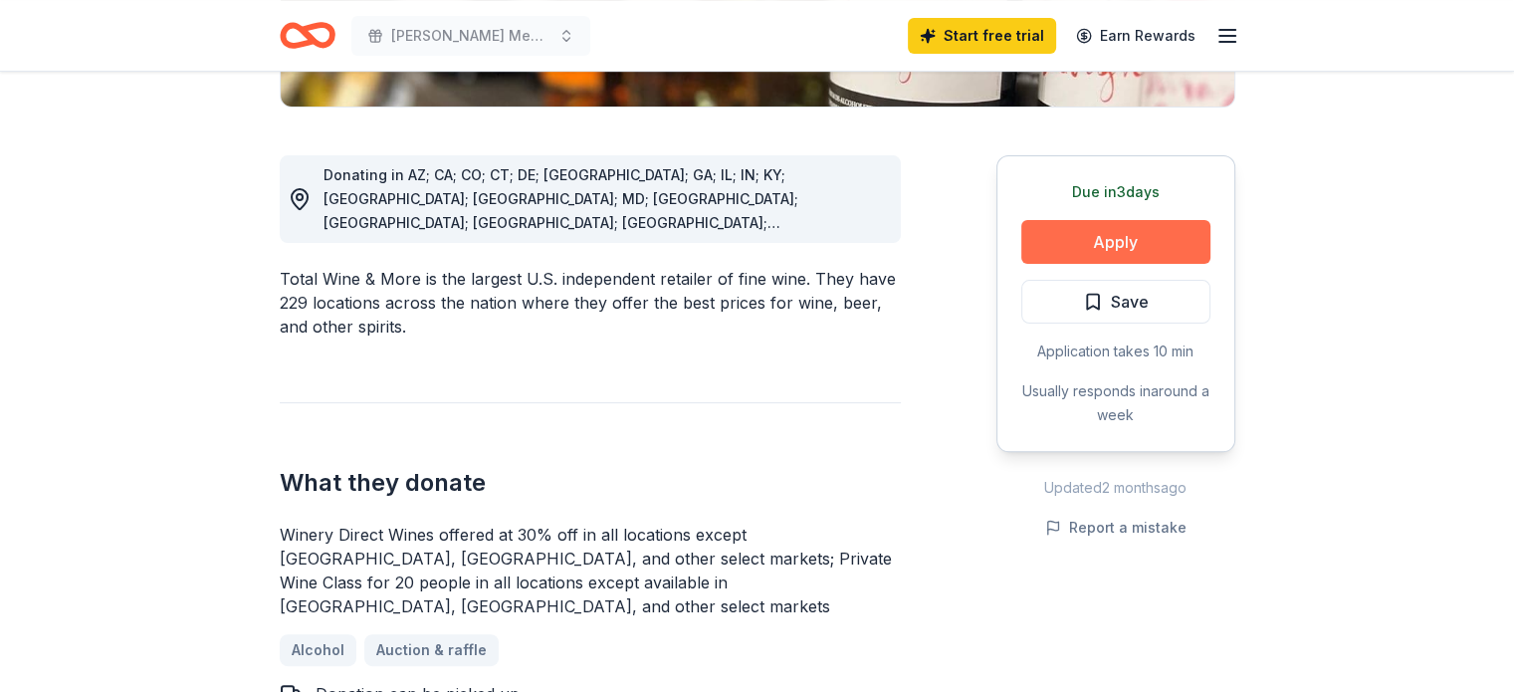
click at [1113, 234] on button "Apply" at bounding box center [1115, 242] width 189 height 44
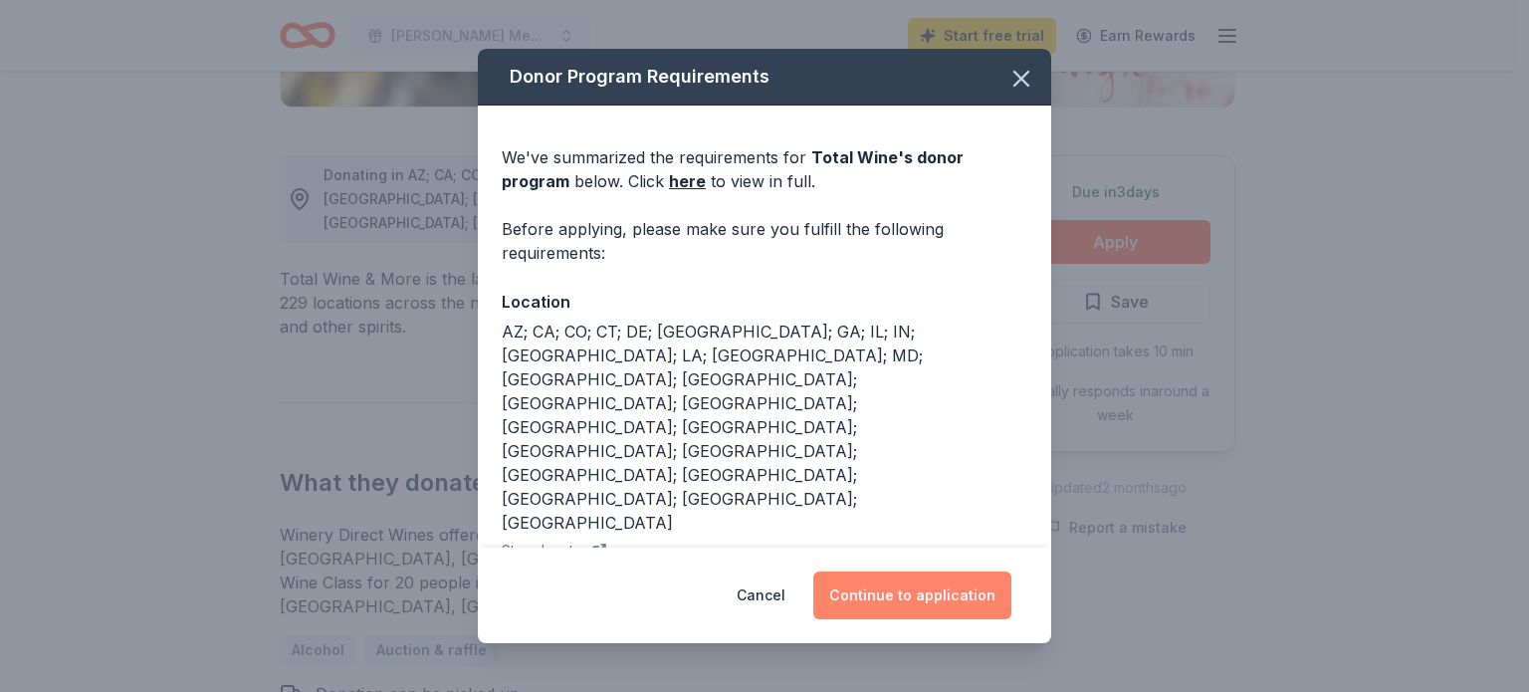
click at [916, 590] on button "Continue to application" at bounding box center [912, 595] width 198 height 48
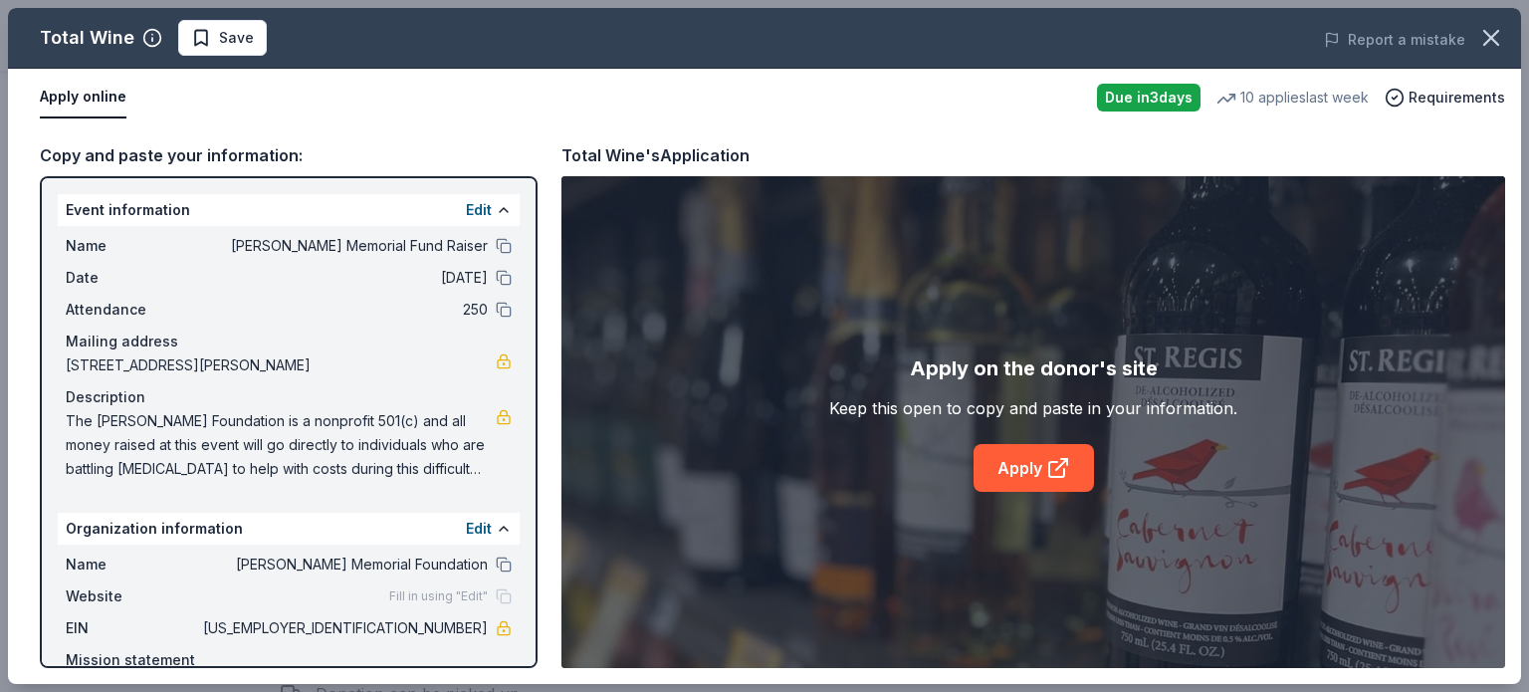
scroll to position [76, 0]
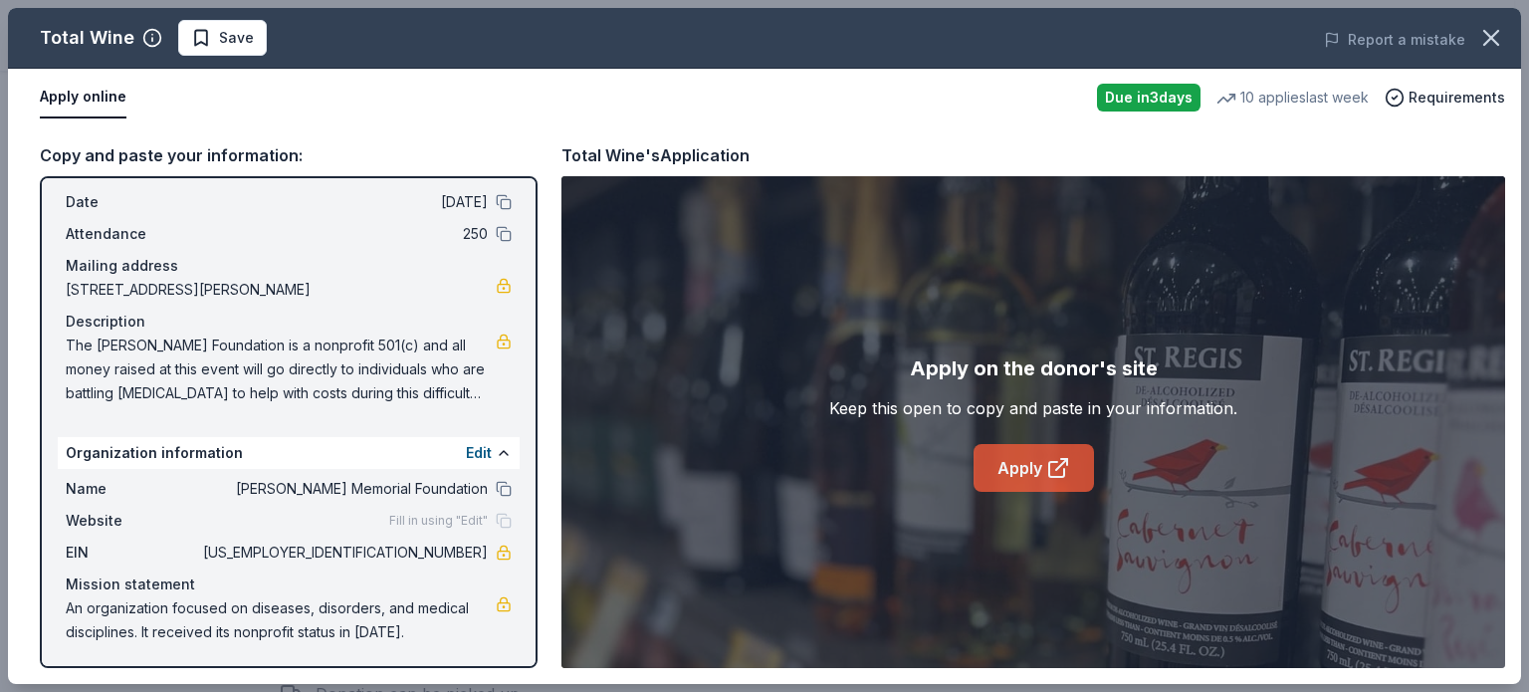
click at [1035, 472] on link "Apply" at bounding box center [1034, 468] width 120 height 48
